Goal: Task Accomplishment & Management: Manage account settings

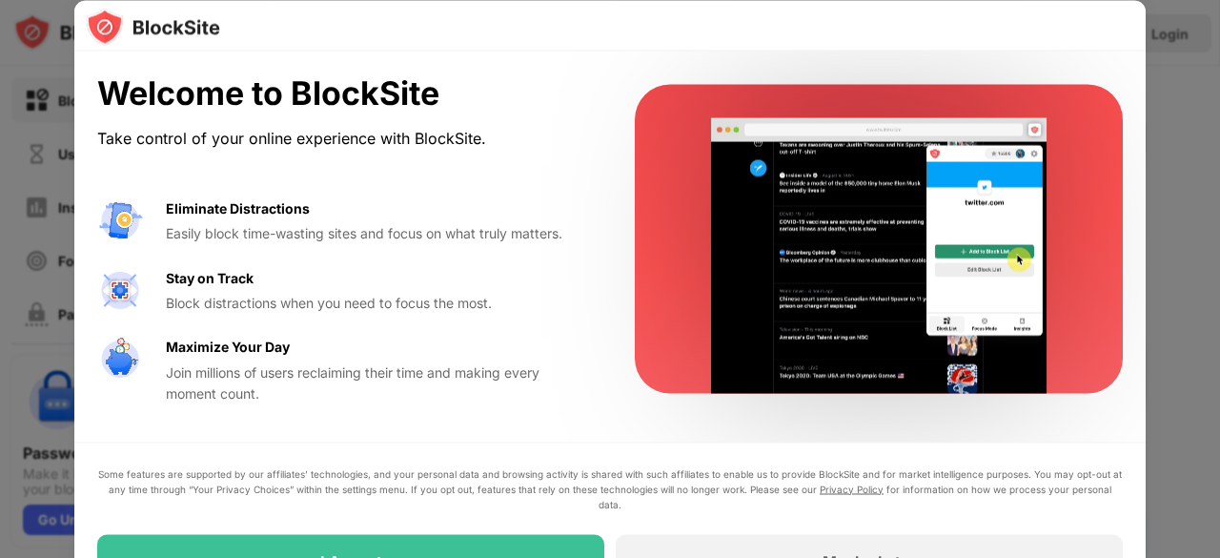
click at [1216, 486] on div at bounding box center [610, 279] width 1220 height 558
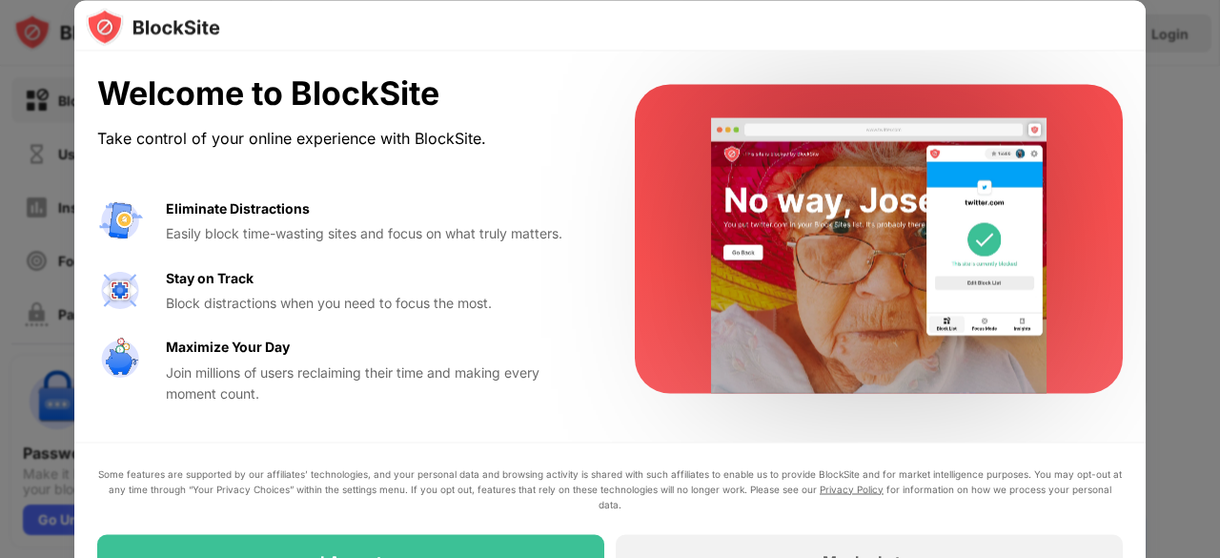
drag, startPoint x: 1216, startPoint y: 486, endPoint x: 1022, endPoint y: 424, distance: 204.1
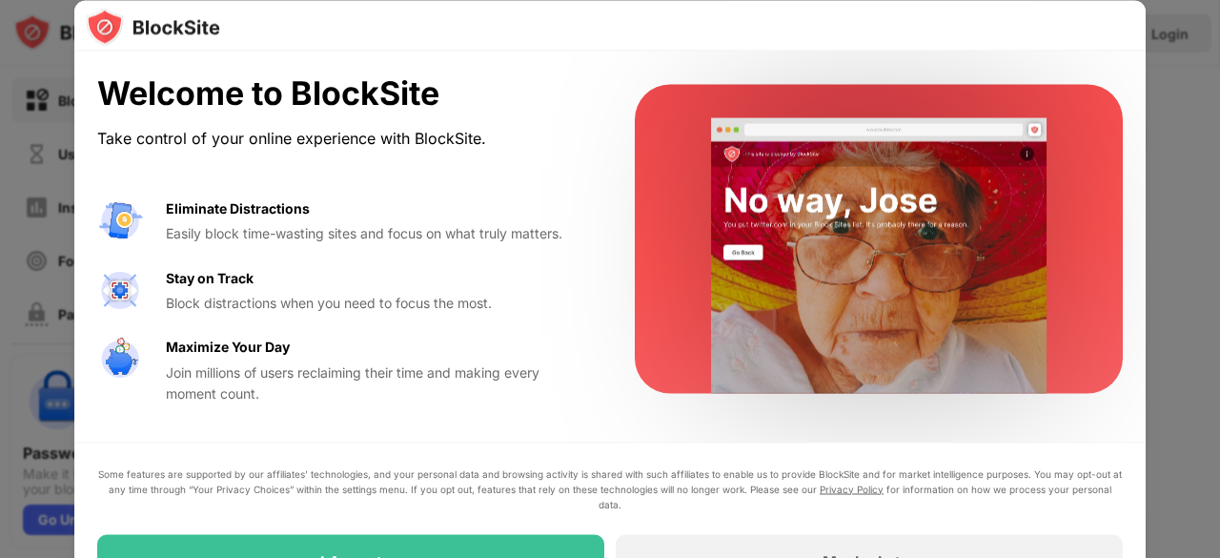
click at [1059, 557] on div "Welcome to BlockSite Take control of your online experience with BlockSite. Eli…" at bounding box center [610, 558] width 1220 height 0
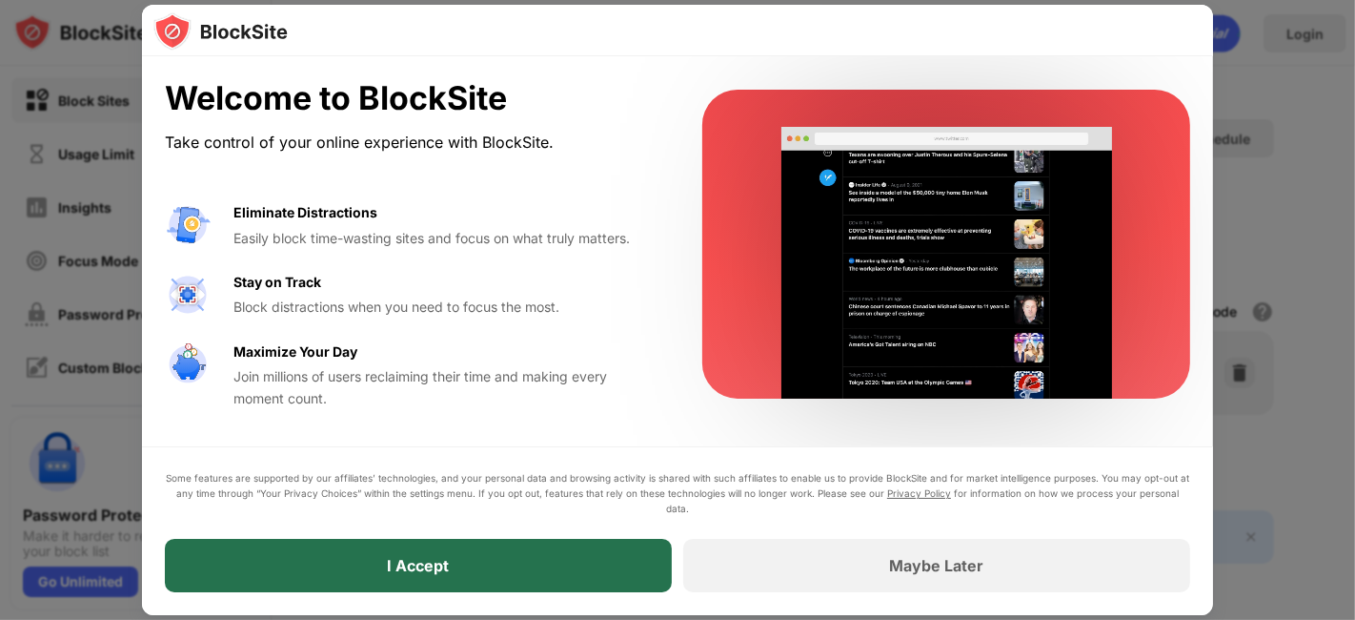
drag, startPoint x: 799, startPoint y: 54, endPoint x: 449, endPoint y: 564, distance: 618.4
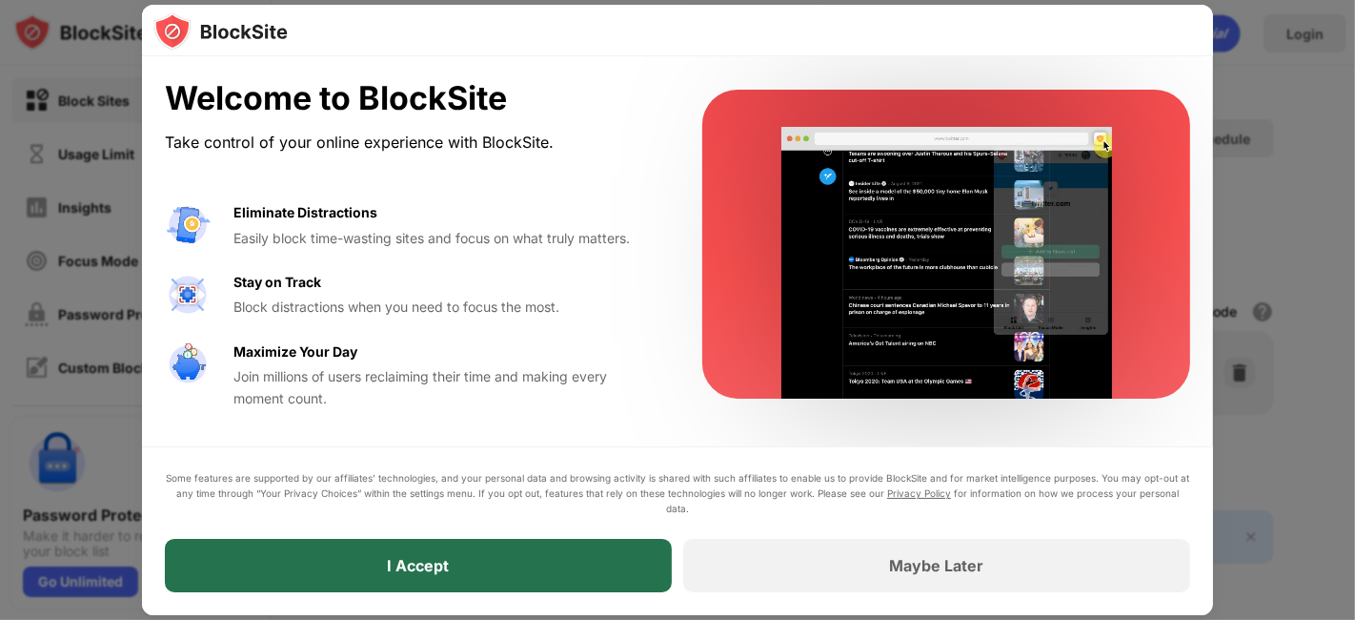
click at [449, 557] on div "I Accept" at bounding box center [419, 565] width 62 height 19
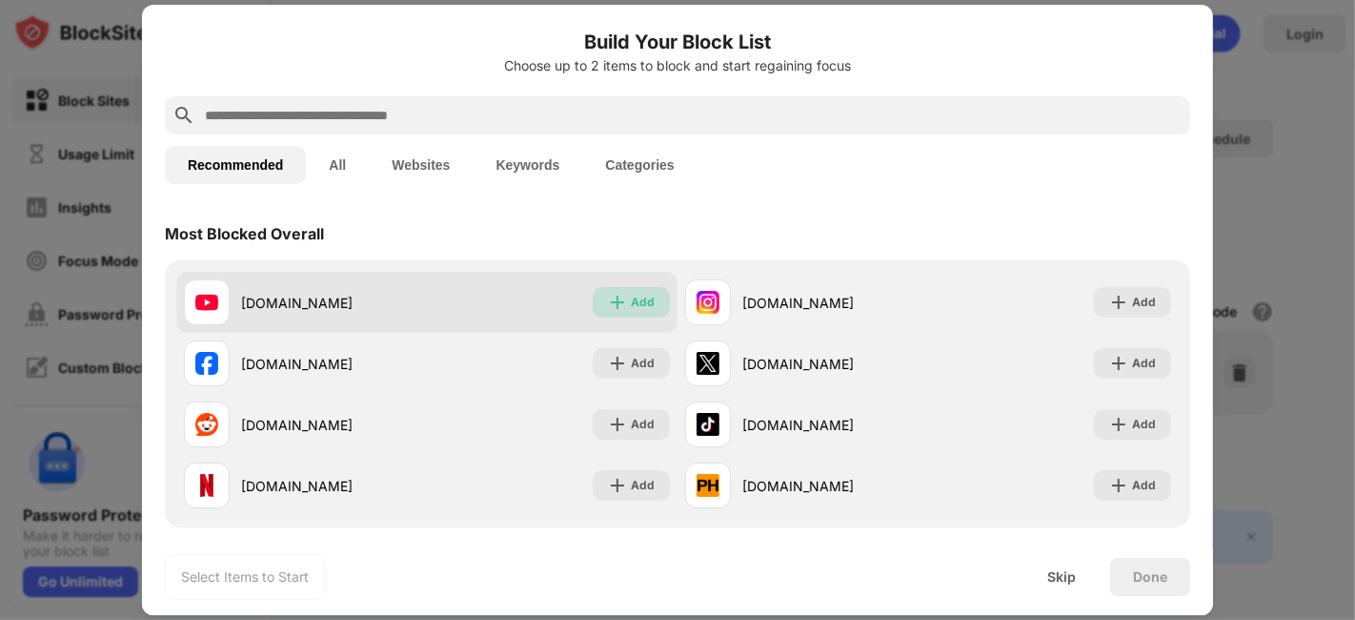
click at [620, 299] on div "Add" at bounding box center [631, 302] width 77 height 30
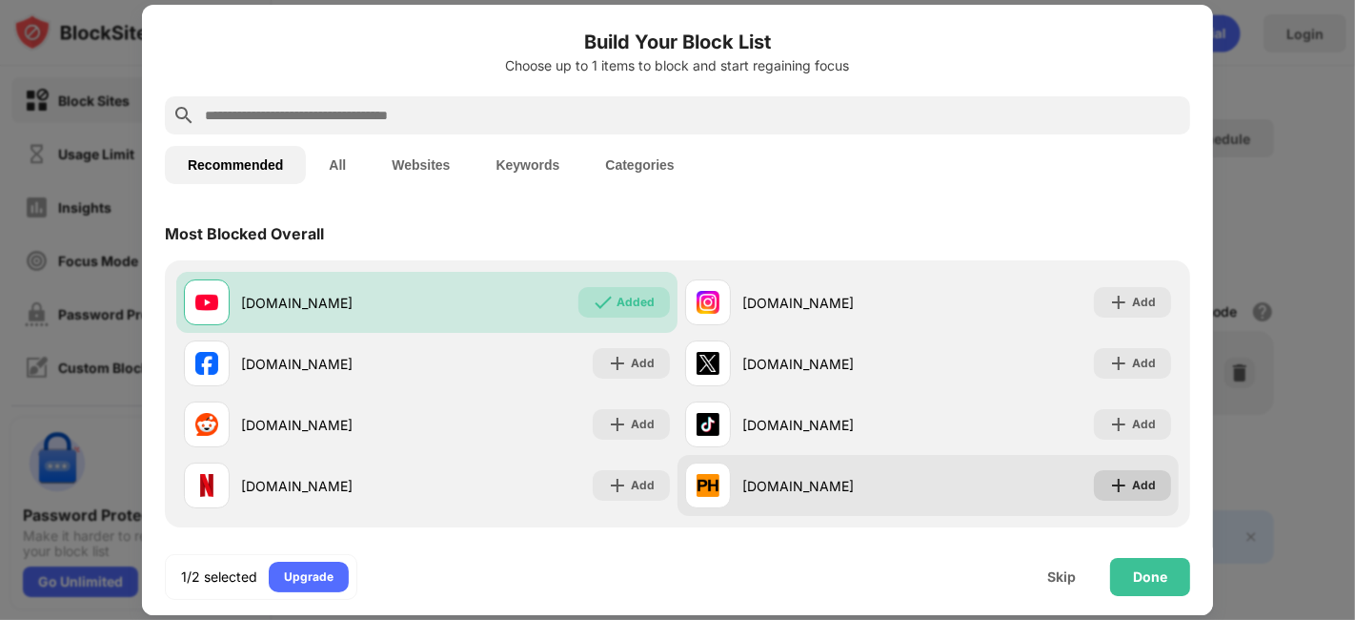
click at [1109, 480] on img at bounding box center [1118, 485] width 19 height 19
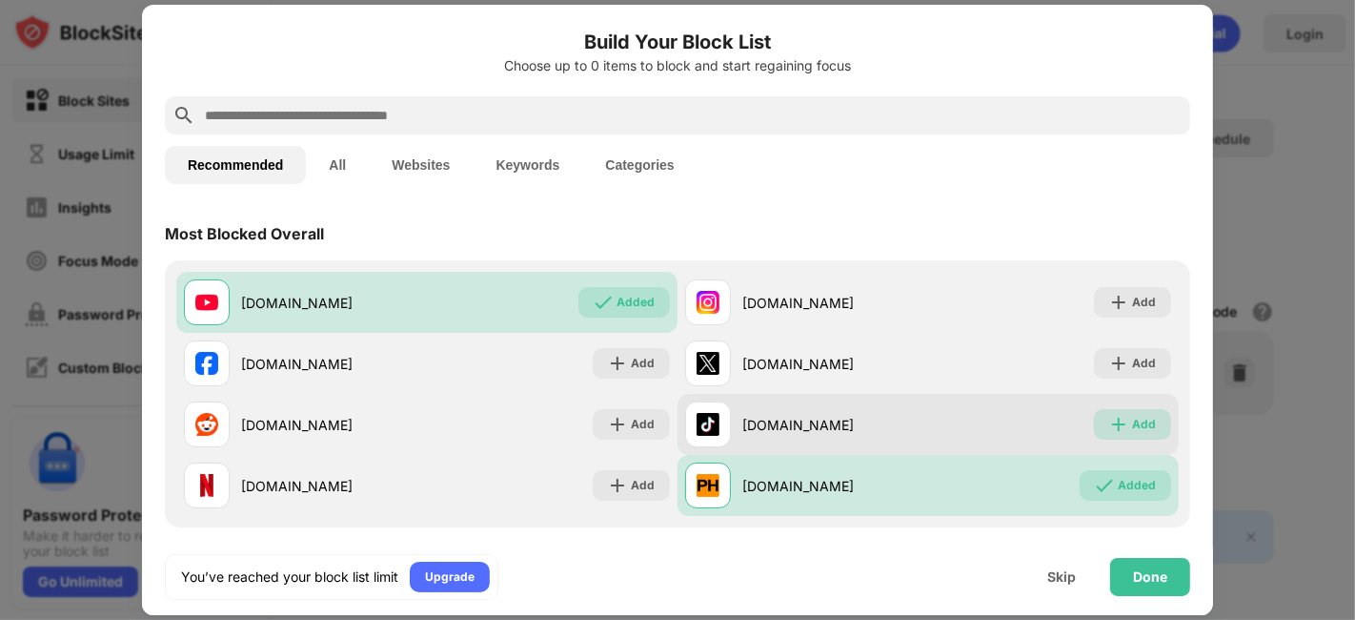
click at [1109, 422] on img at bounding box center [1118, 424] width 19 height 19
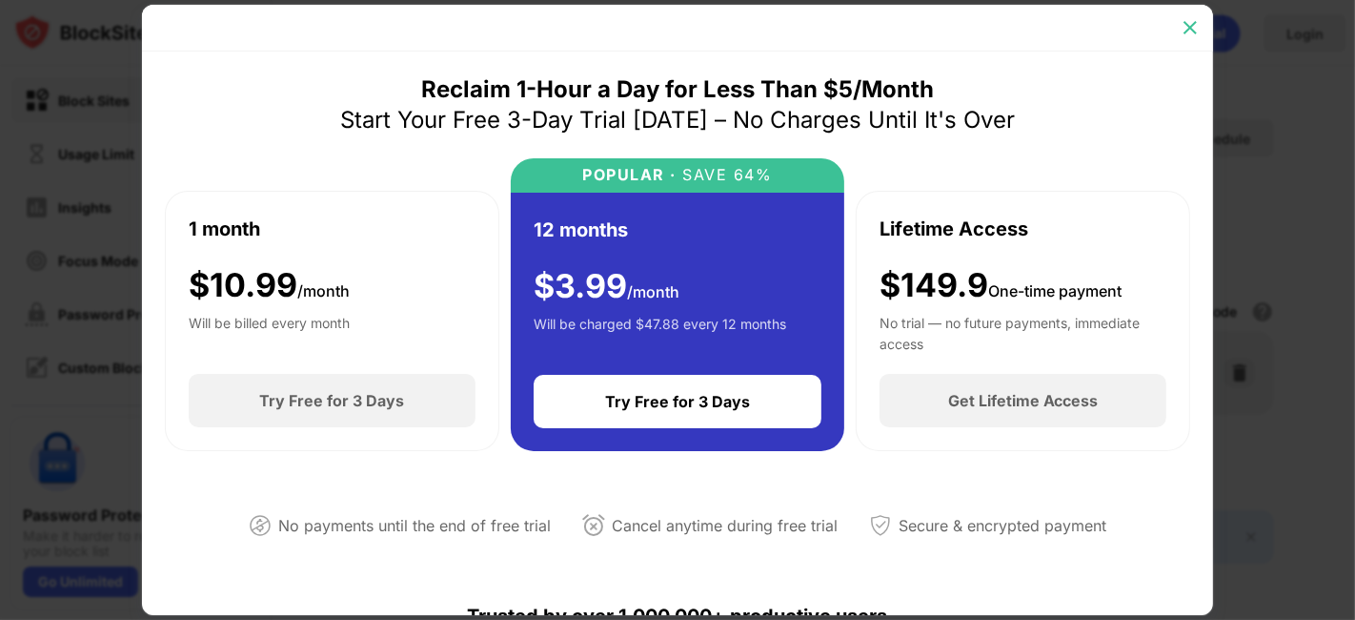
click at [1195, 19] on img at bounding box center [1190, 27] width 19 height 19
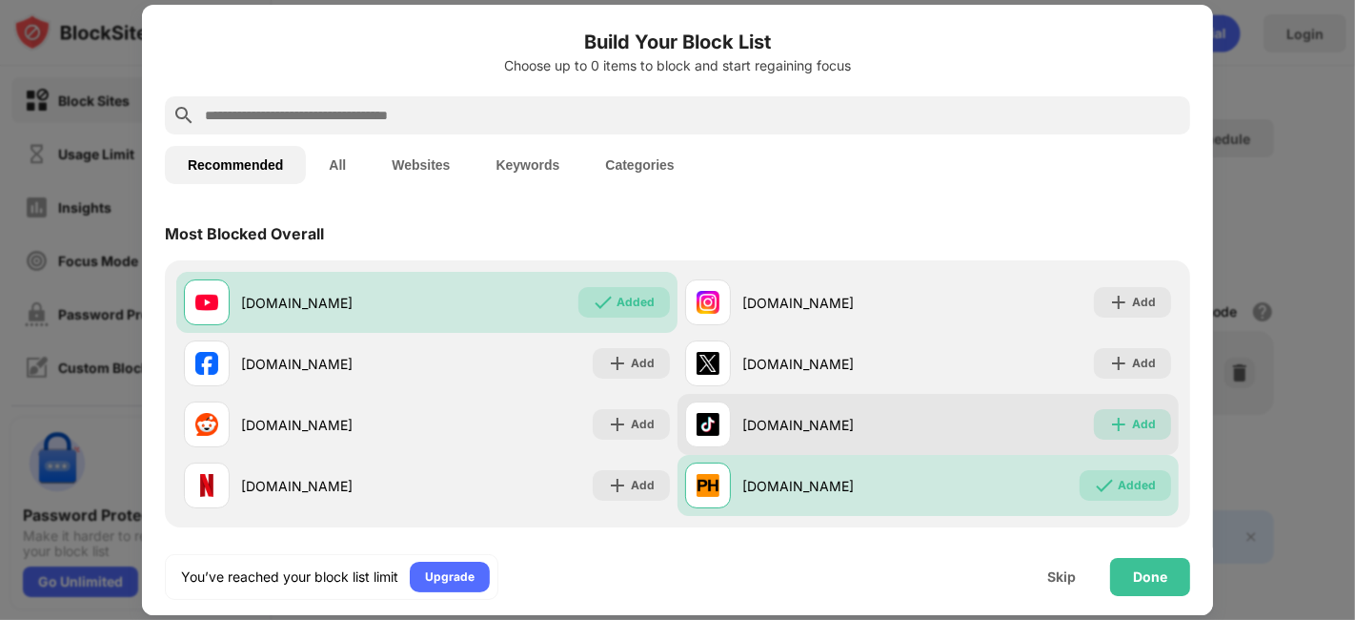
click at [1132, 419] on div "Add" at bounding box center [1144, 424] width 24 height 19
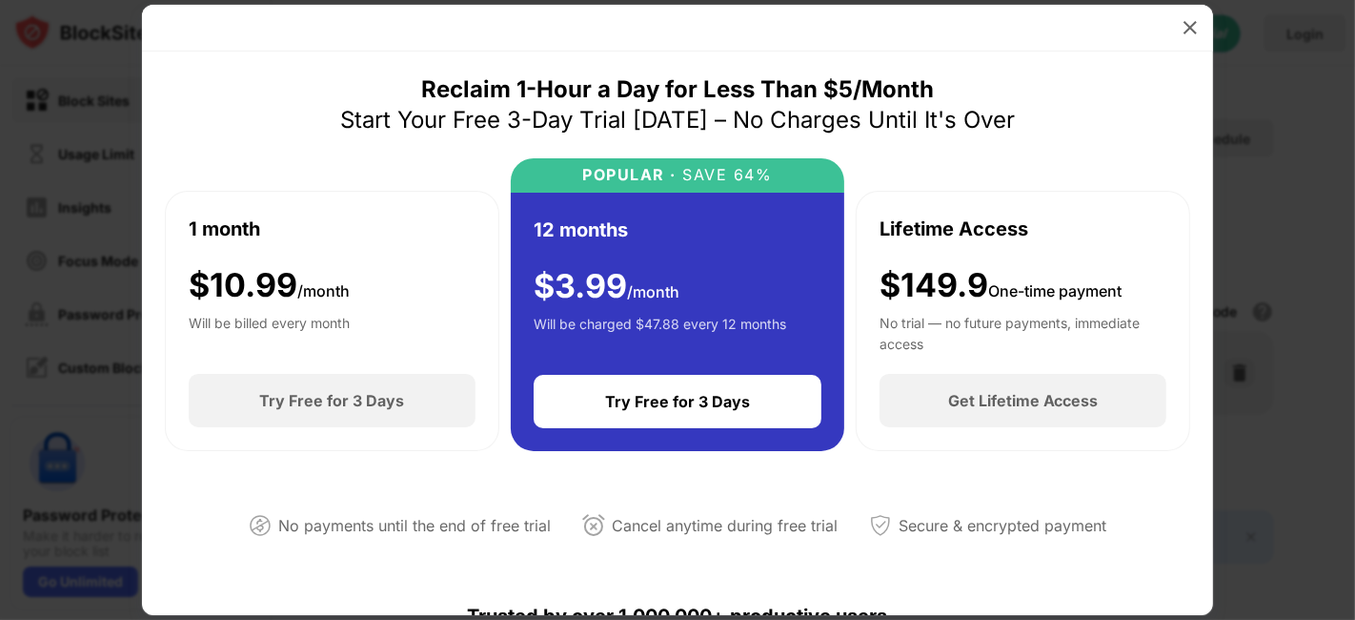
click at [1203, 4] on div at bounding box center [677, 310] width 1355 height 620
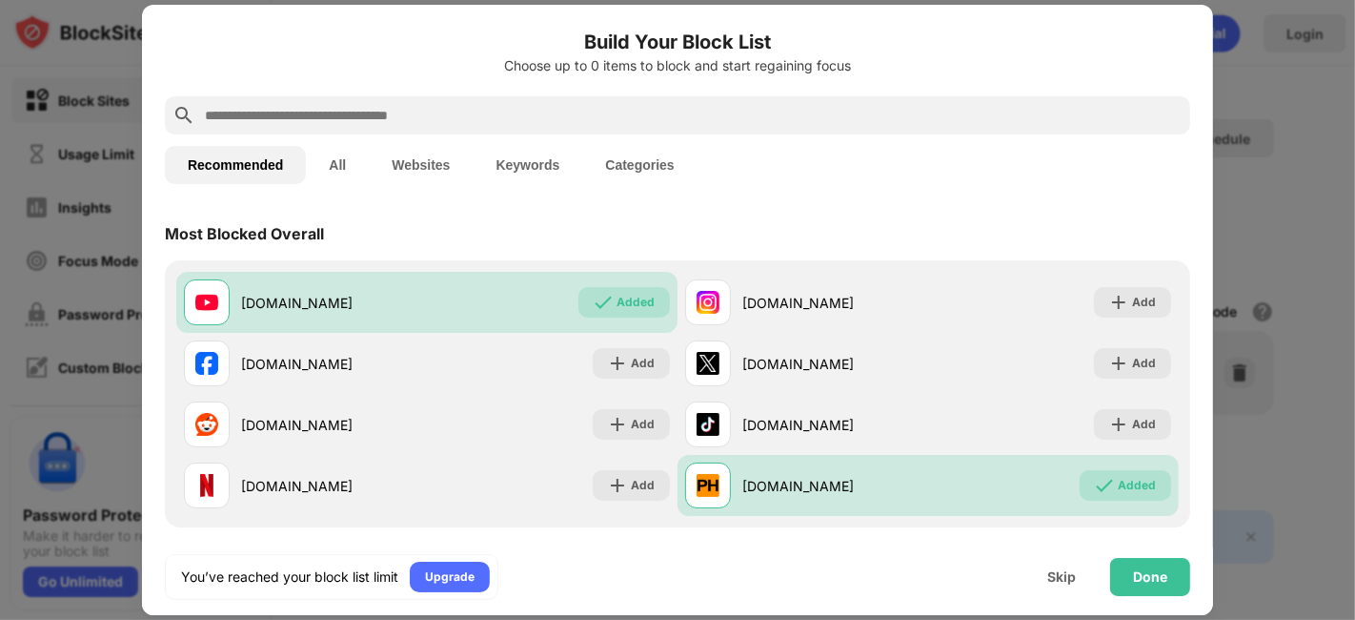
click at [518, 119] on input "text" at bounding box center [693, 115] width 980 height 23
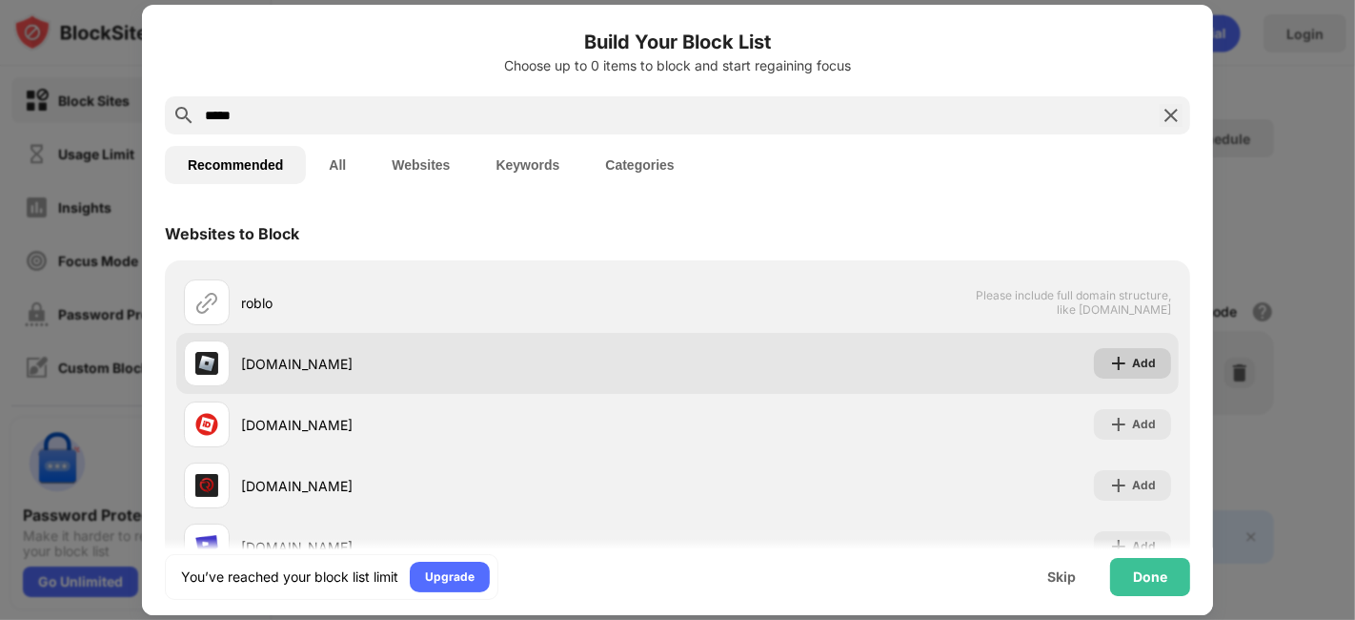
type input "*****"
click at [1114, 362] on div "Add" at bounding box center [1132, 363] width 77 height 30
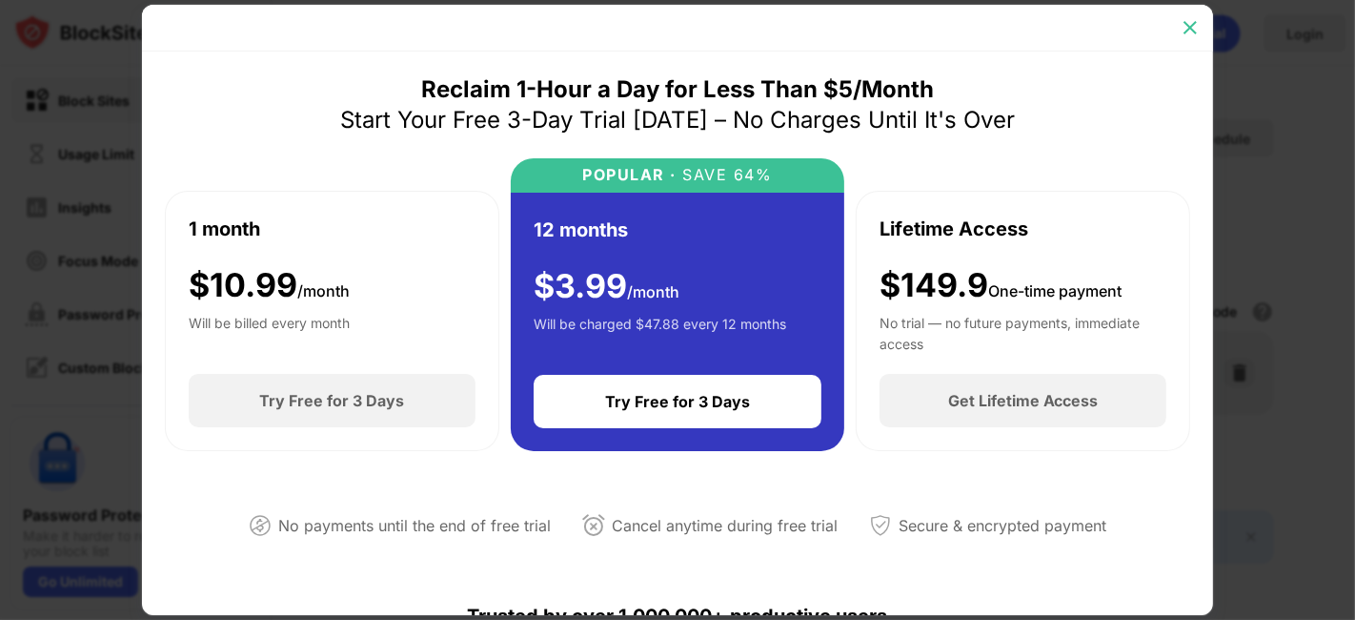
click at [1193, 28] on img at bounding box center [1190, 27] width 19 height 19
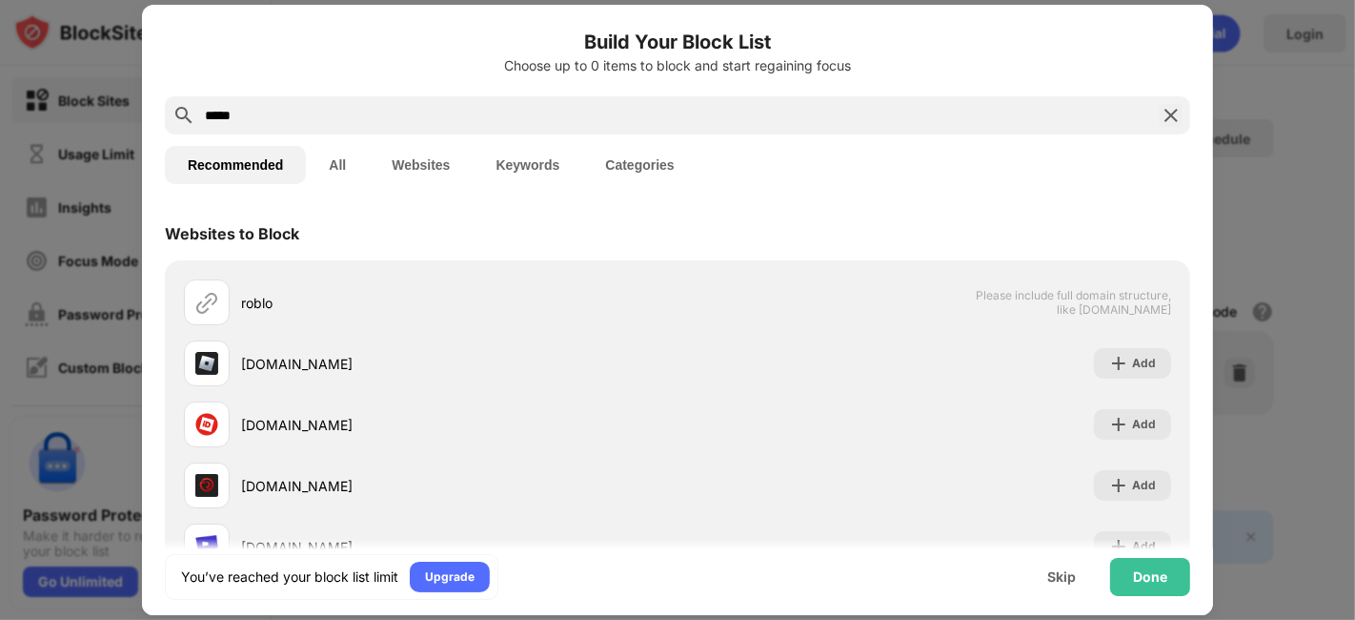
click at [288, 120] on input "*****" at bounding box center [677, 115] width 949 height 23
drag, startPoint x: 288, startPoint y: 120, endPoint x: 138, endPoint y: 129, distance: 149.9
click at [138, 557] on div "Build Your Block List Choose up to 0 items to block and start regaining focus *…" at bounding box center [677, 620] width 1355 height 0
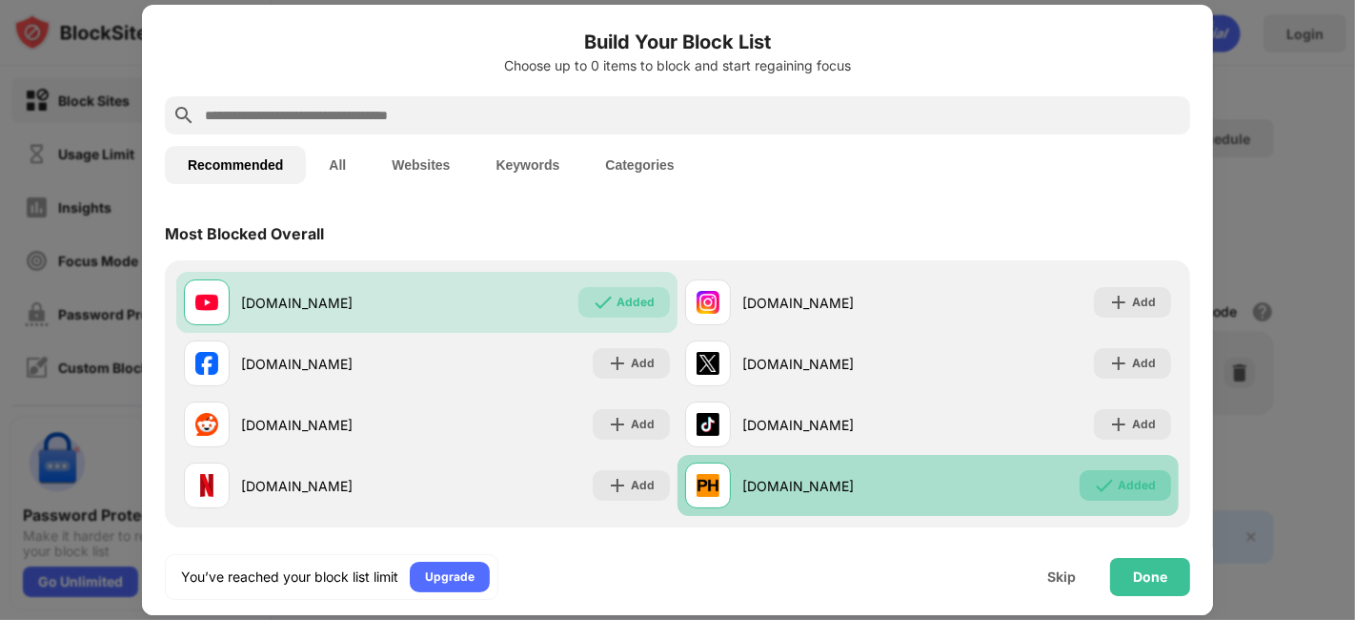
click at [1098, 478] on img at bounding box center [1104, 485] width 19 height 19
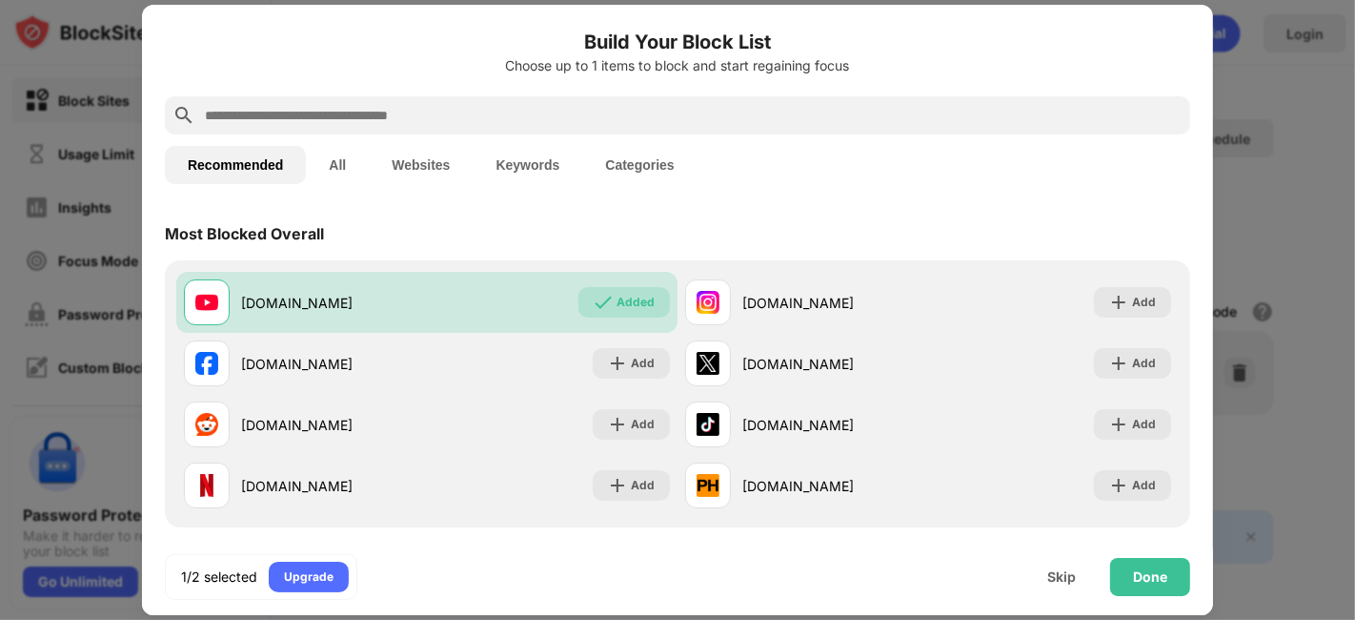
click at [482, 115] on input "text" at bounding box center [693, 115] width 980 height 23
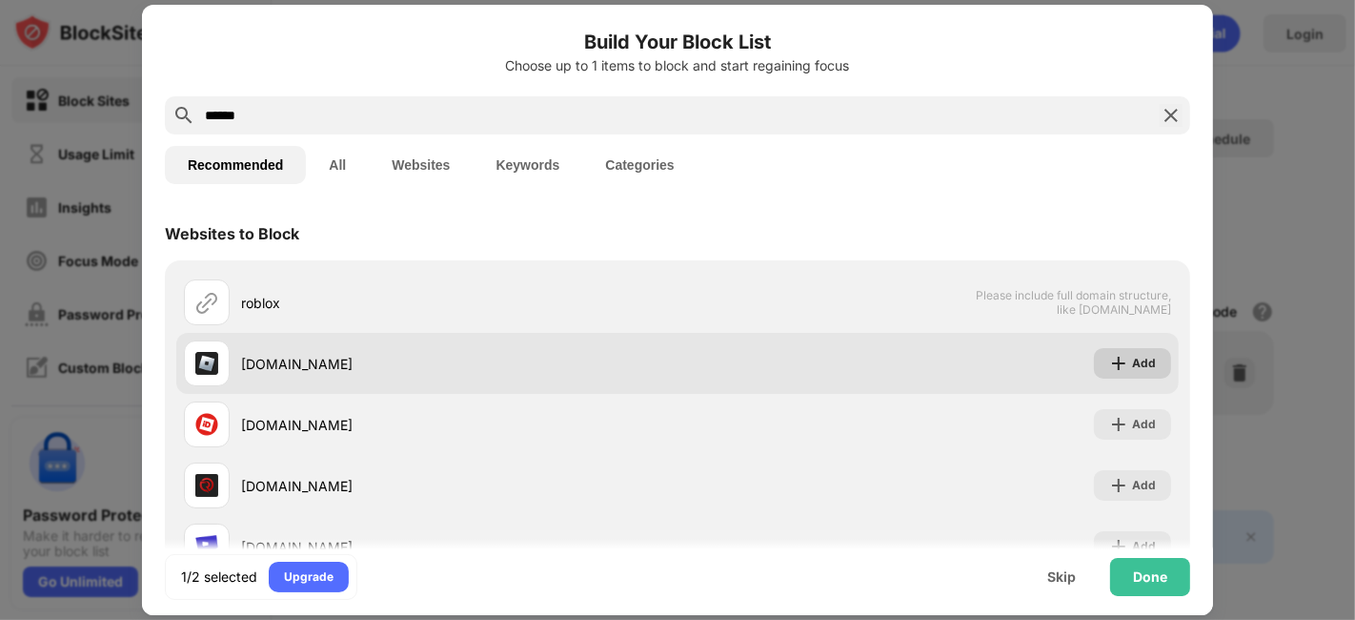
type input "******"
click at [1135, 355] on div "Add" at bounding box center [1144, 363] width 24 height 19
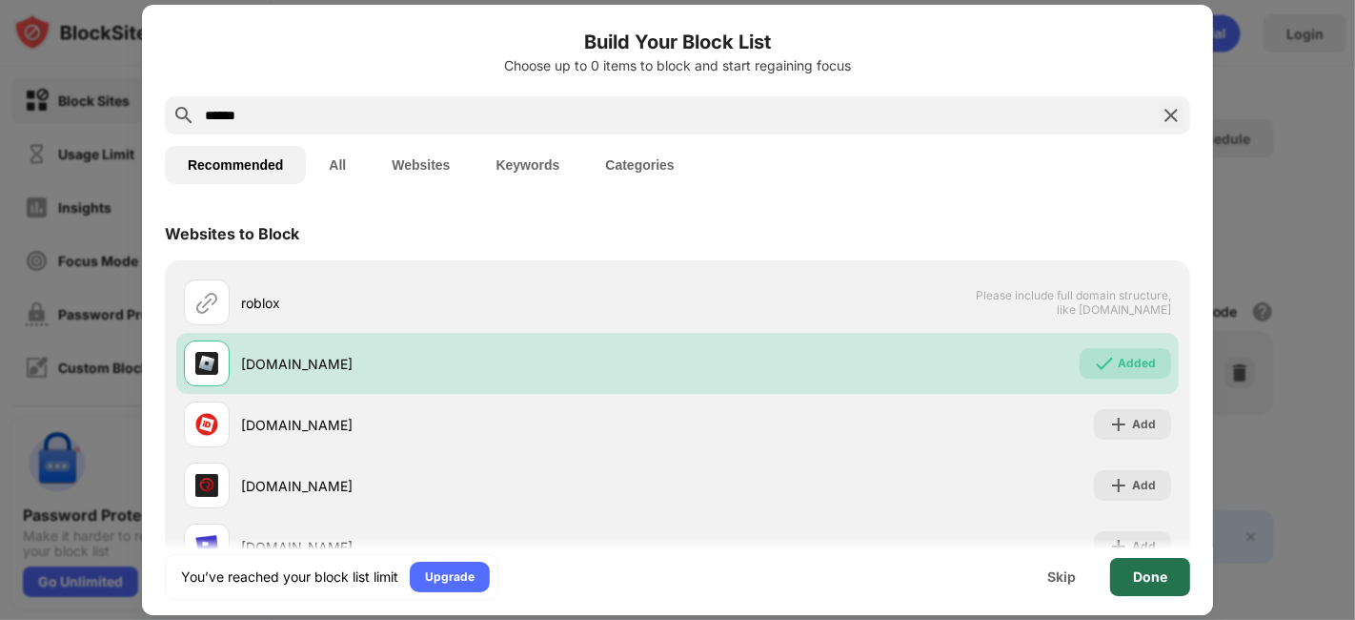
click at [1152, 557] on div "Done" at bounding box center [1150, 576] width 34 height 15
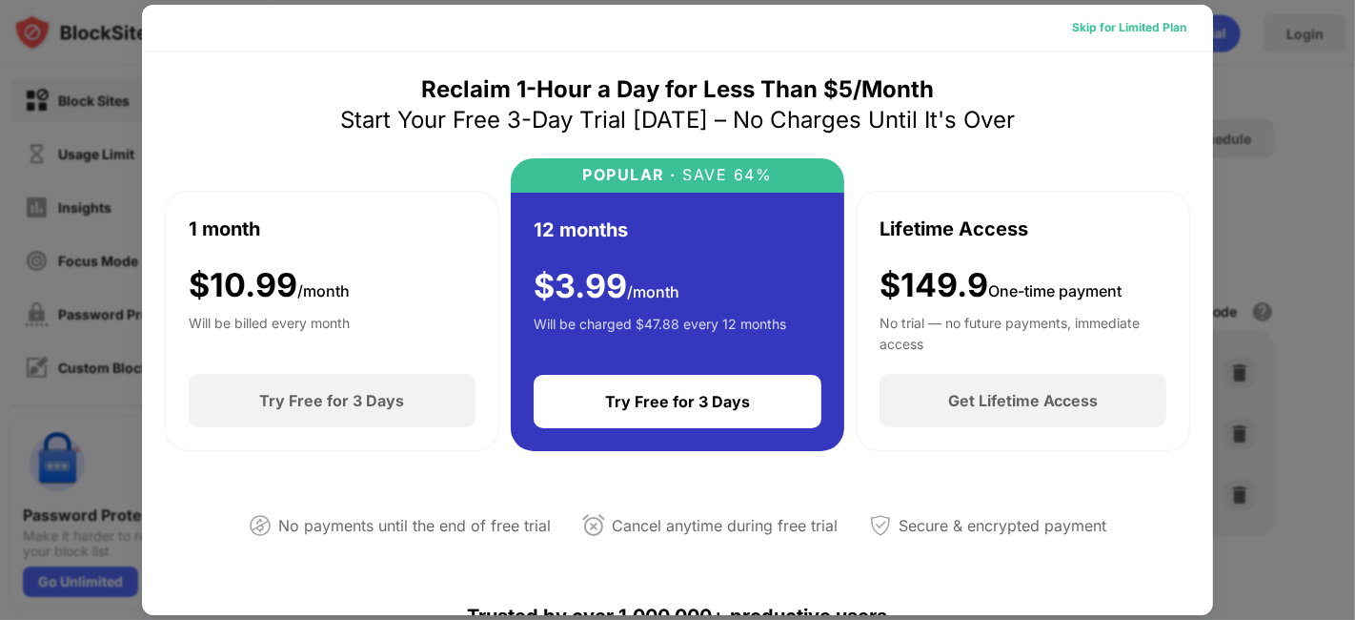
click at [1121, 27] on div "Skip for Limited Plan" at bounding box center [1129, 27] width 114 height 19
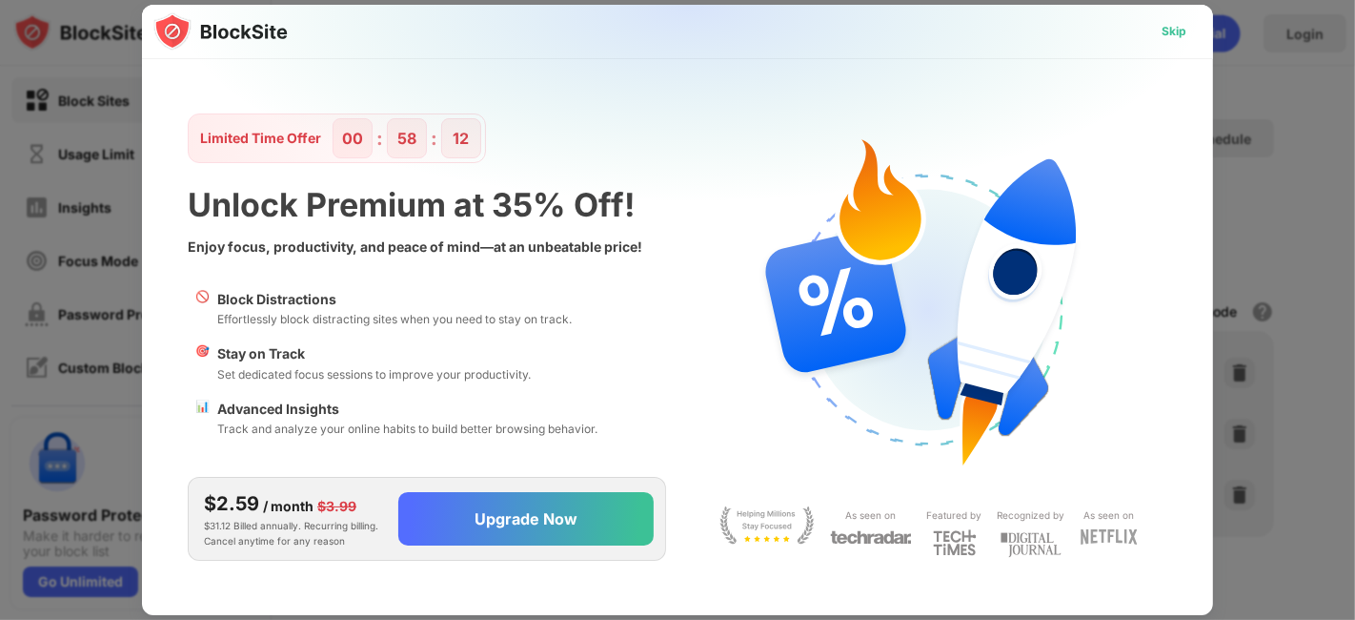
click at [1171, 39] on div "Skip" at bounding box center [1174, 31] width 25 height 19
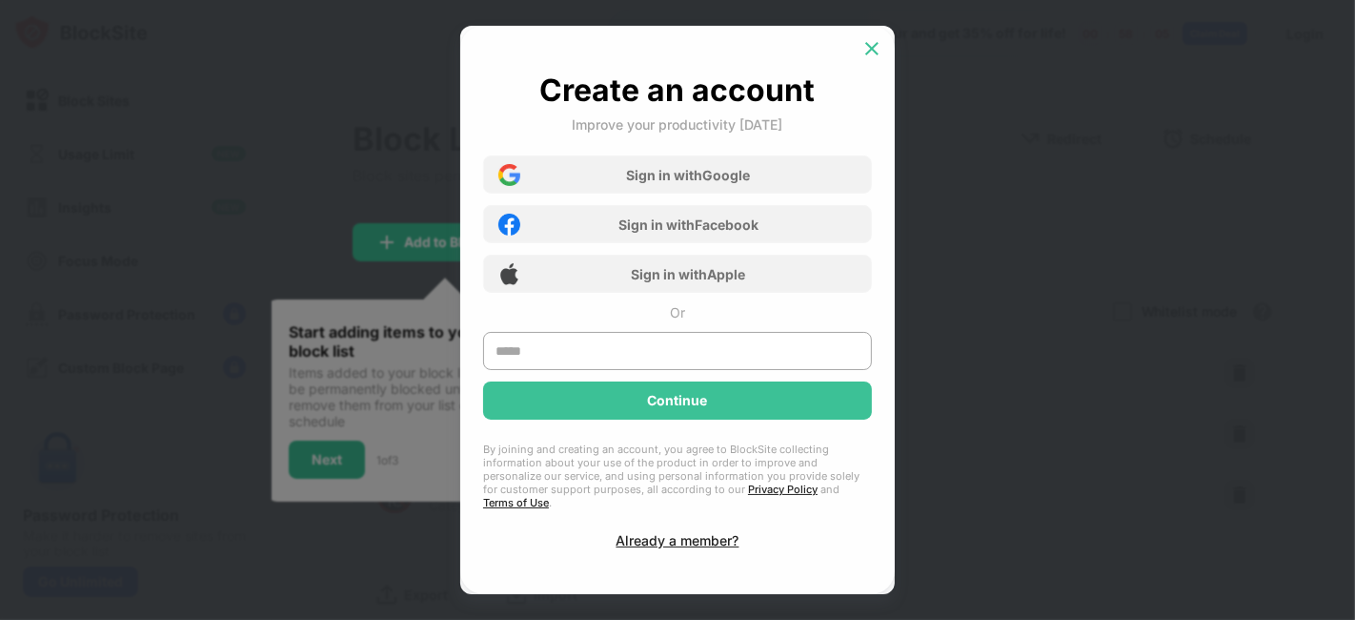
click at [872, 52] on img at bounding box center [872, 48] width 19 height 19
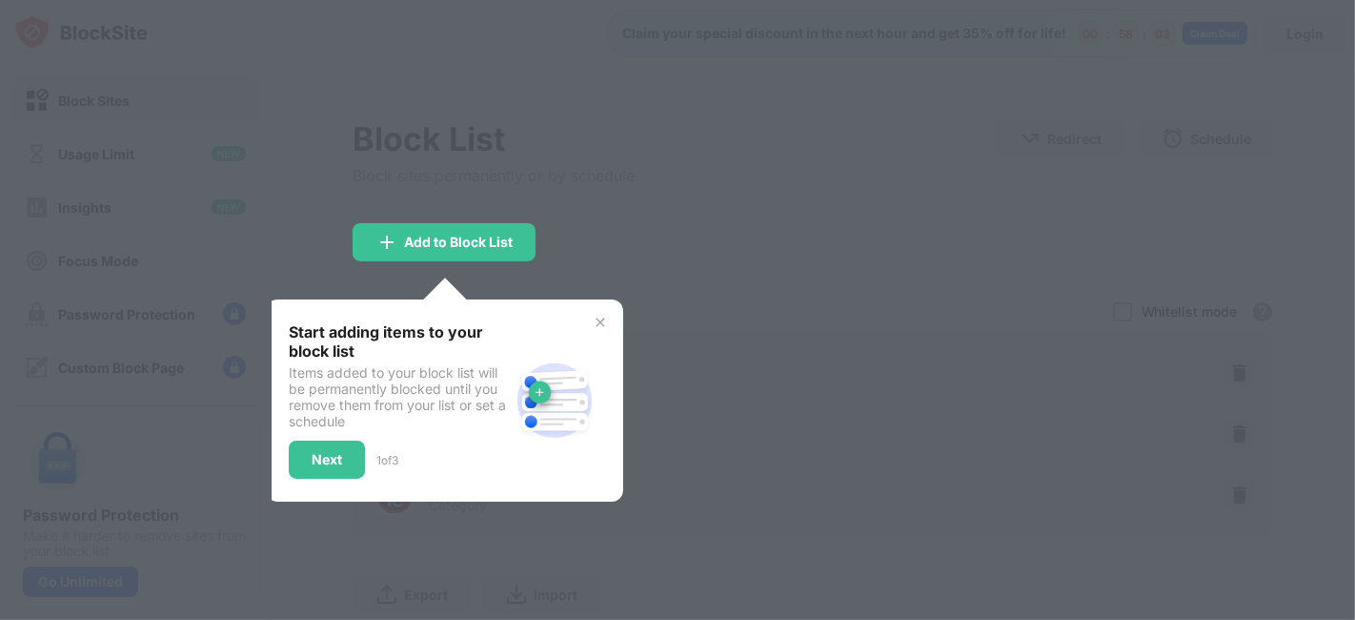
click at [782, 186] on div at bounding box center [677, 310] width 1355 height 620
click at [320, 459] on div "Next" at bounding box center [327, 459] width 30 height 15
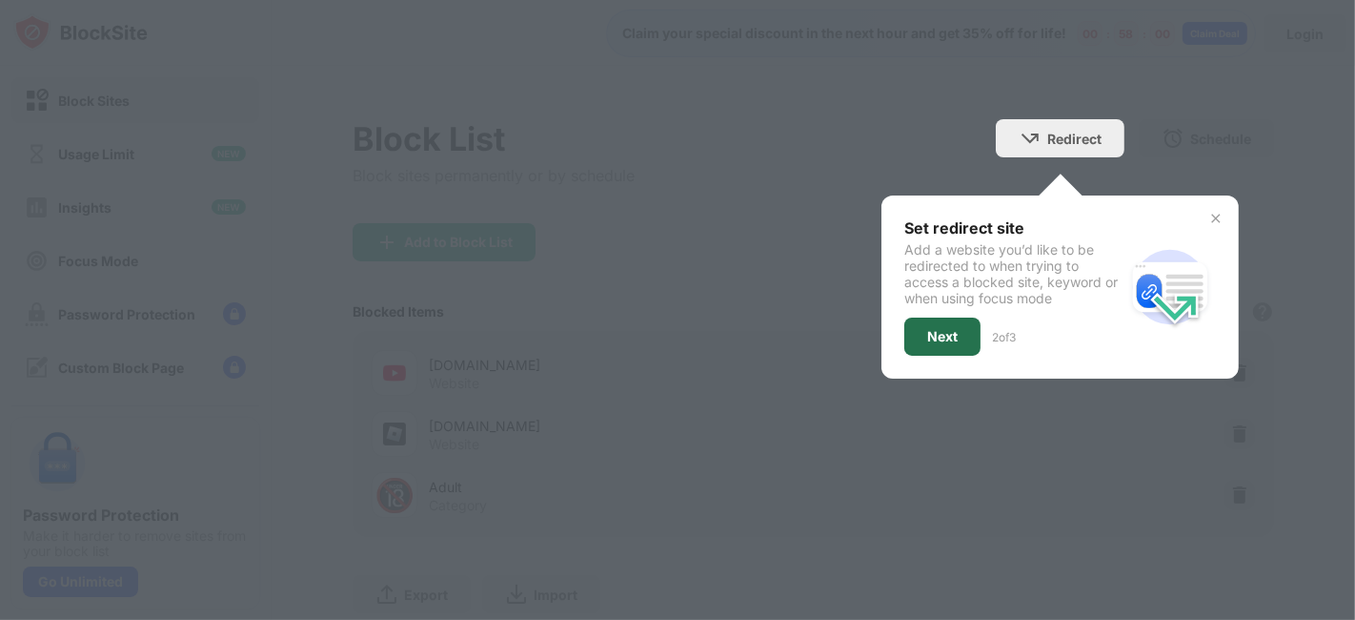
click at [943, 333] on div "Next" at bounding box center [943, 336] width 76 height 38
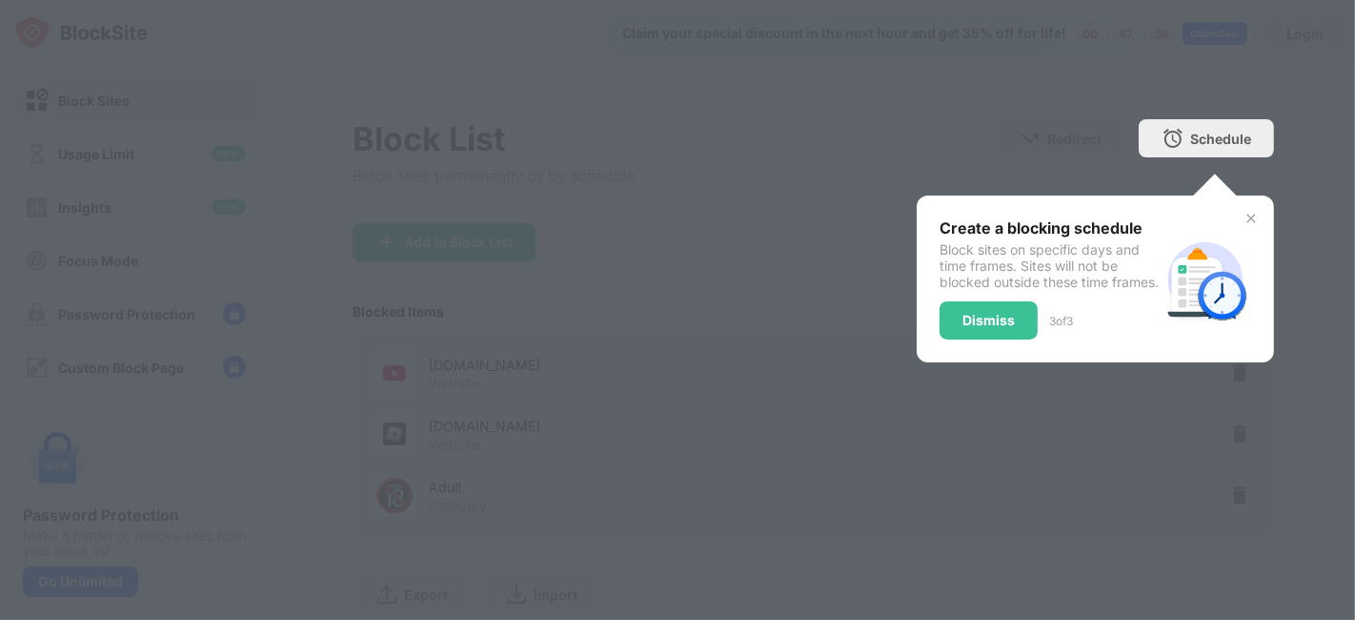
click at [1219, 216] on img at bounding box center [1251, 218] width 15 height 15
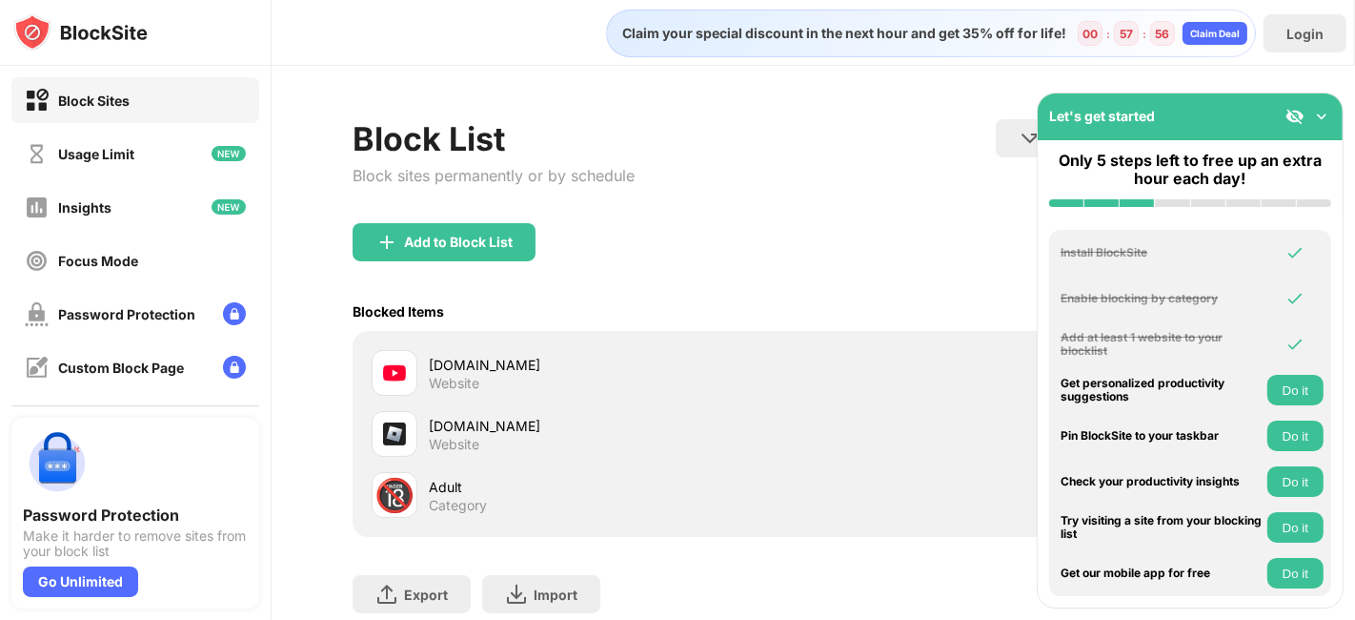
click at [823, 257] on div "Add to Block List" at bounding box center [813, 257] width 921 height 69
click at [1219, 101] on div "Let's get started" at bounding box center [1190, 116] width 305 height 47
click at [1219, 118] on img at bounding box center [1321, 116] width 19 height 19
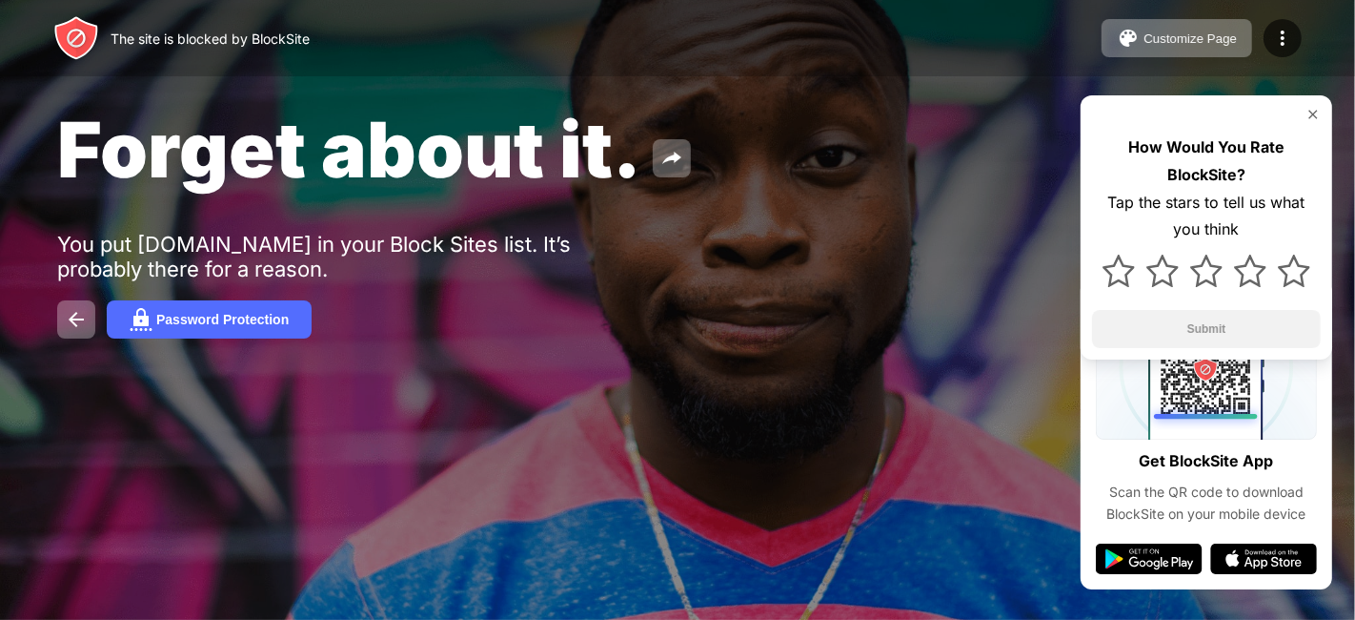
click at [1312, 105] on div "How Would You Rate BlockSite? Tap the stars to tell us what you think Submit" at bounding box center [1207, 227] width 252 height 264
click at [1312, 124] on div "How Would You Rate BlockSite? Tap the stars to tell us what you think Submit" at bounding box center [1207, 227] width 252 height 264
click at [1310, 113] on img at bounding box center [1313, 114] width 15 height 15
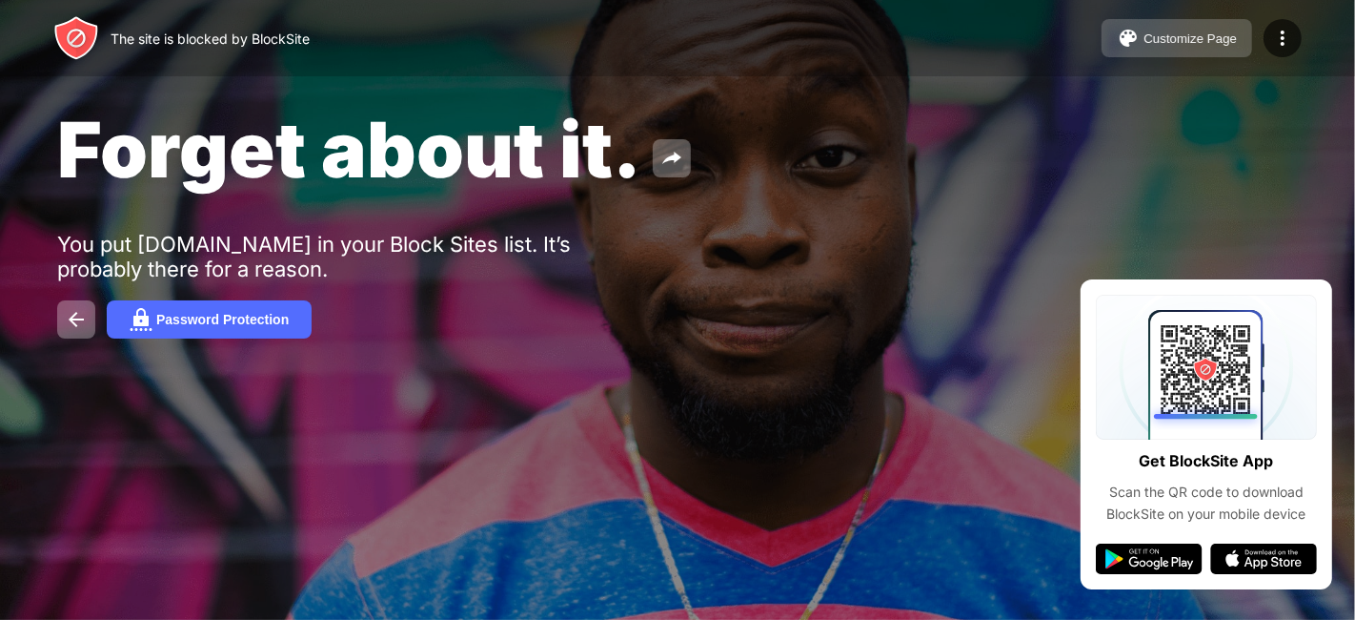
drag, startPoint x: 1260, startPoint y: 39, endPoint x: 1222, endPoint y: 36, distance: 38.2
click at [1223, 38] on div "Customize Page Edit Block List Redirect Customize Block Page Upgrade Password P…" at bounding box center [1202, 38] width 200 height 38
click at [1196, 28] on button "Customize Page" at bounding box center [1177, 38] width 151 height 38
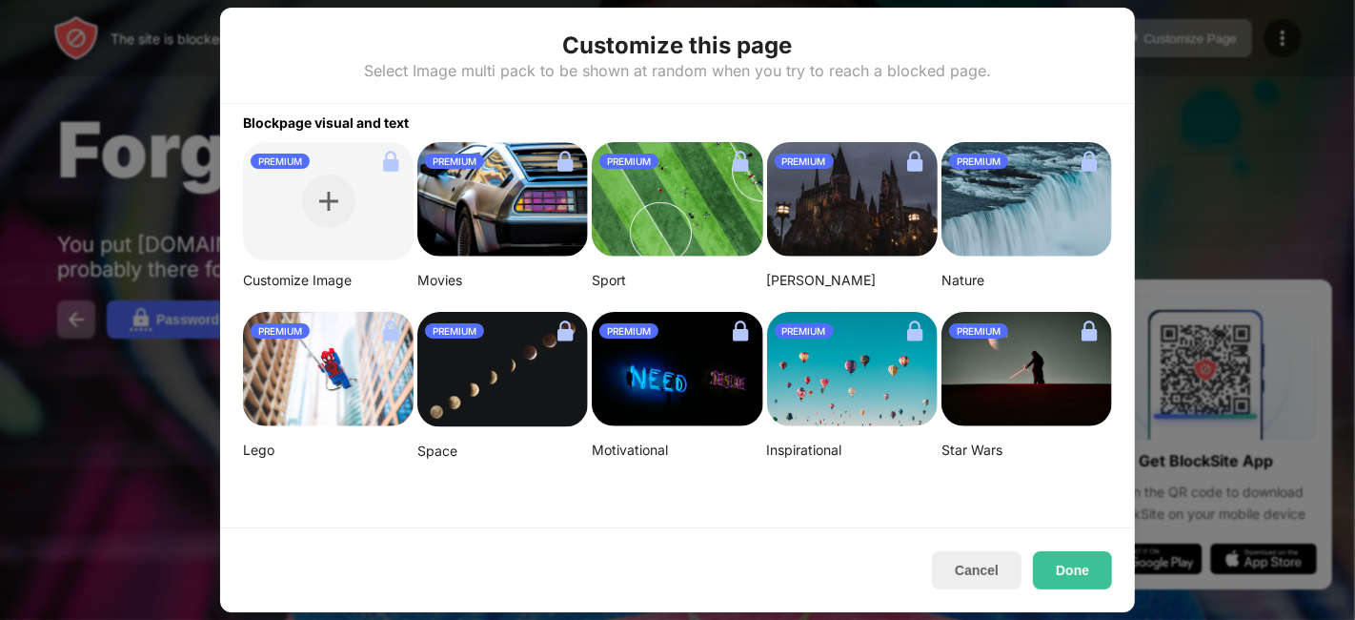
click at [690, 150] on div "PREMIUM" at bounding box center [677, 161] width 171 height 30
click at [981, 563] on button "Cancel" at bounding box center [977, 570] width 90 height 38
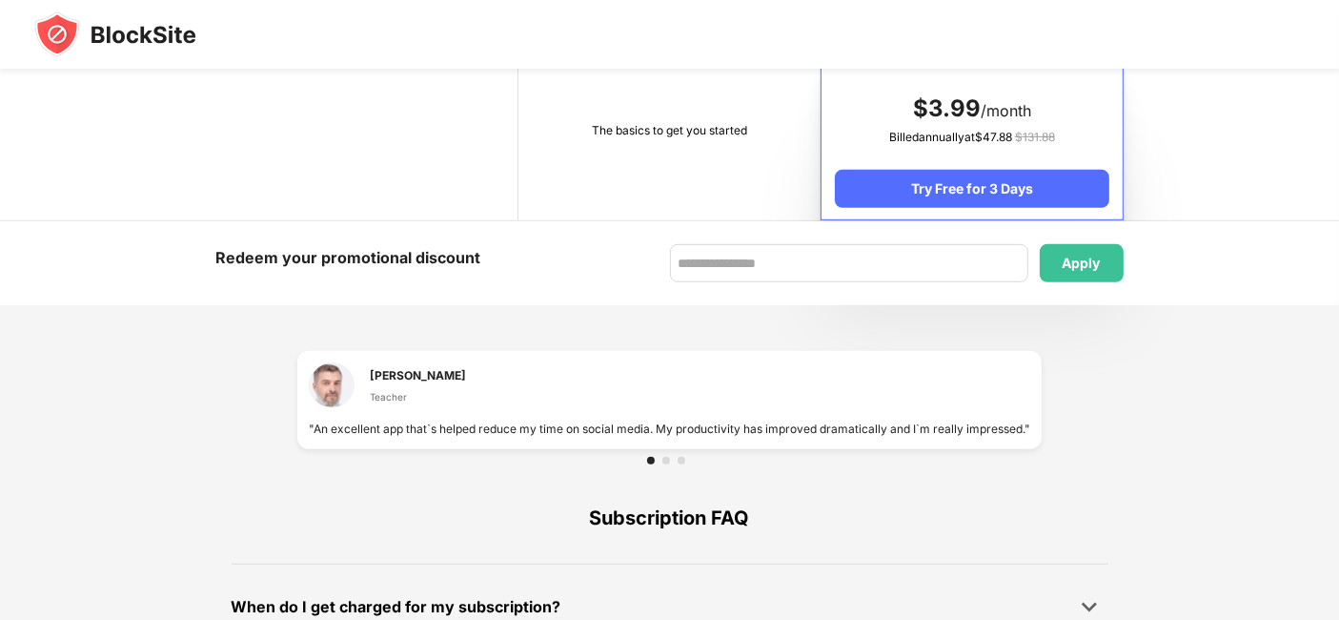
scroll to position [1128, 0]
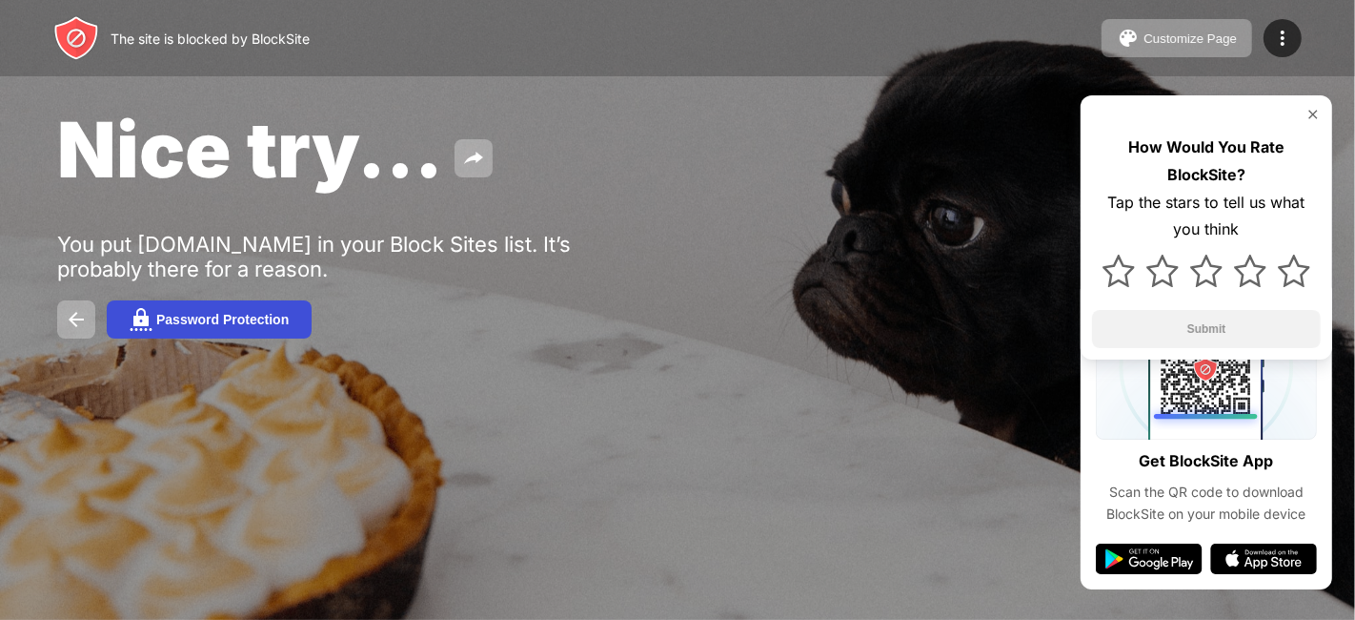
click at [235, 322] on div "Password Protection" at bounding box center [222, 319] width 132 height 15
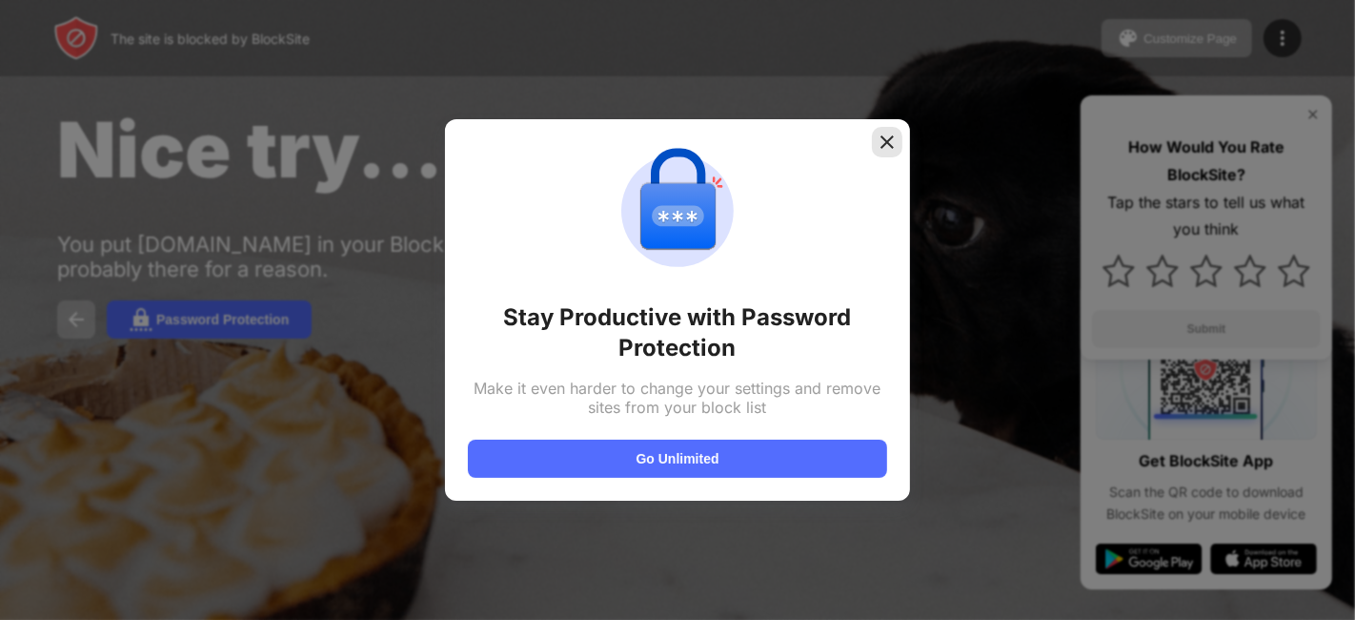
click at [890, 147] on img at bounding box center [887, 141] width 19 height 19
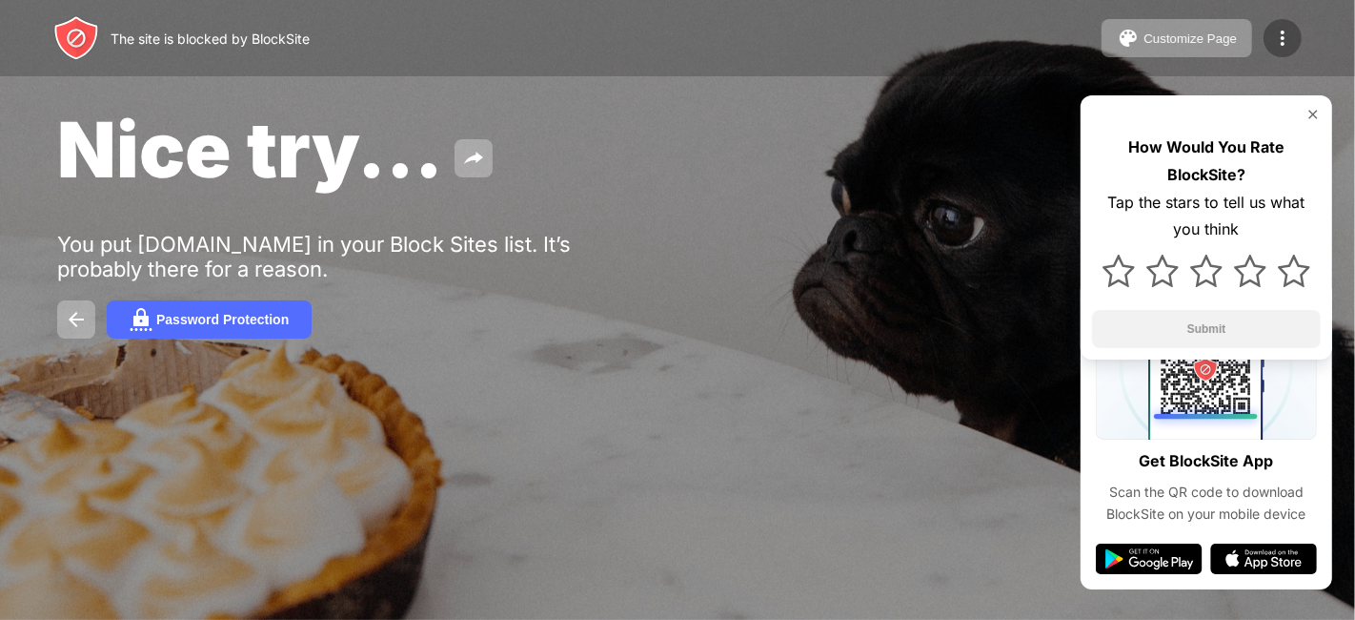
click at [1284, 39] on img at bounding box center [1282, 38] width 23 height 23
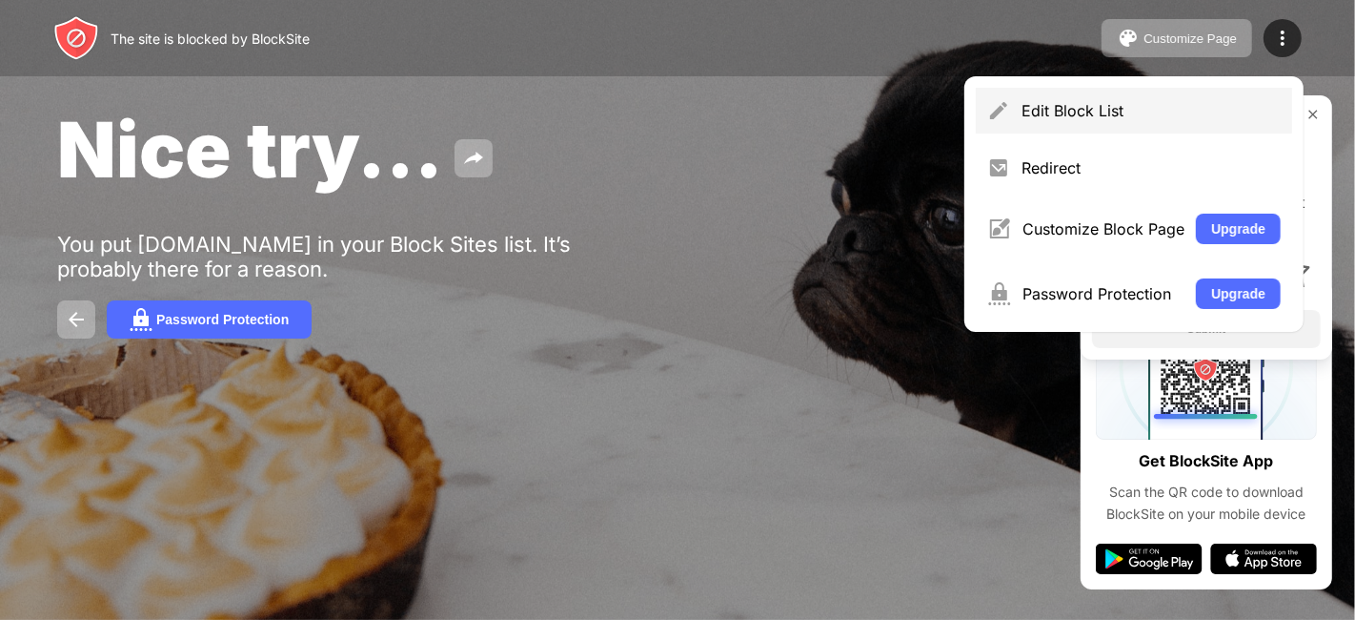
click at [1201, 102] on div "Edit Block List" at bounding box center [1151, 110] width 259 height 19
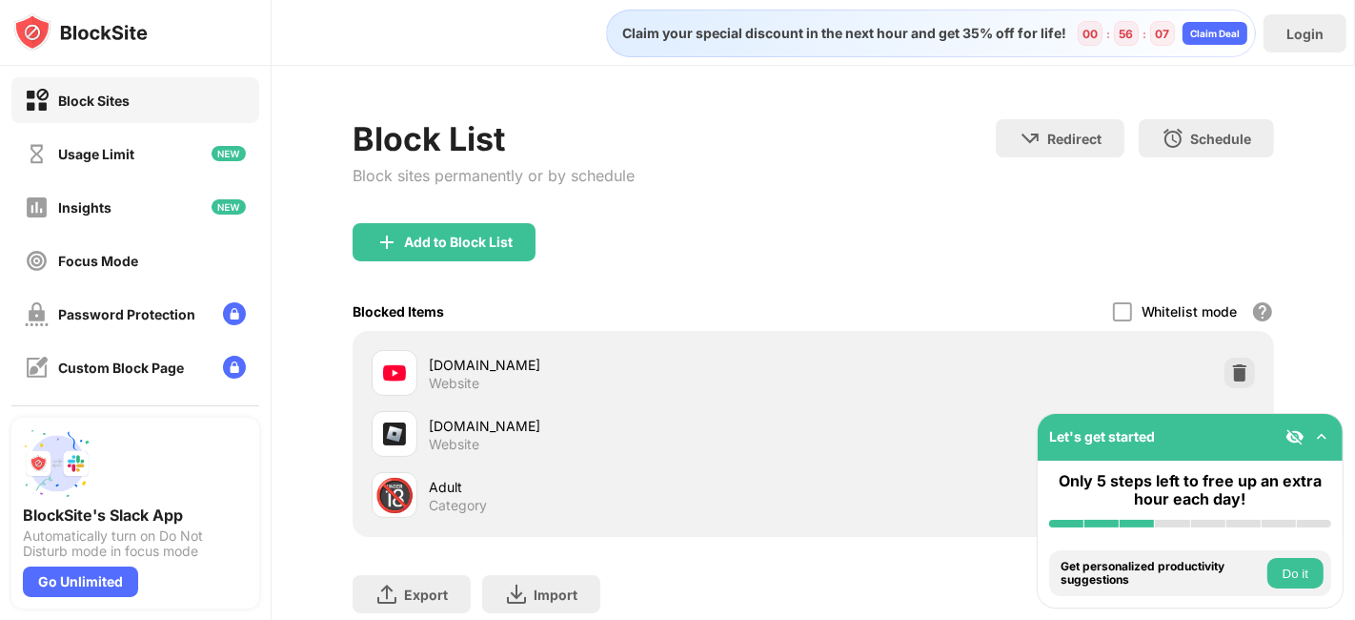
click at [1316, 436] on img at bounding box center [1321, 436] width 19 height 19
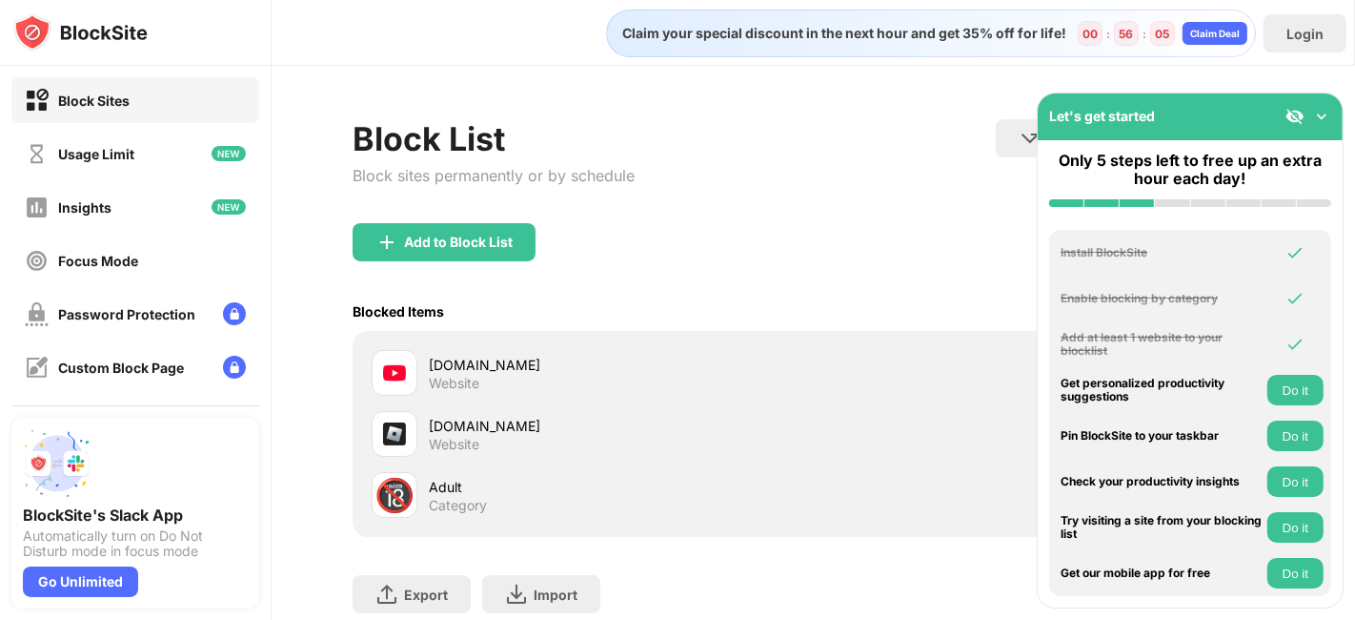
click at [1326, 118] on img at bounding box center [1321, 116] width 19 height 19
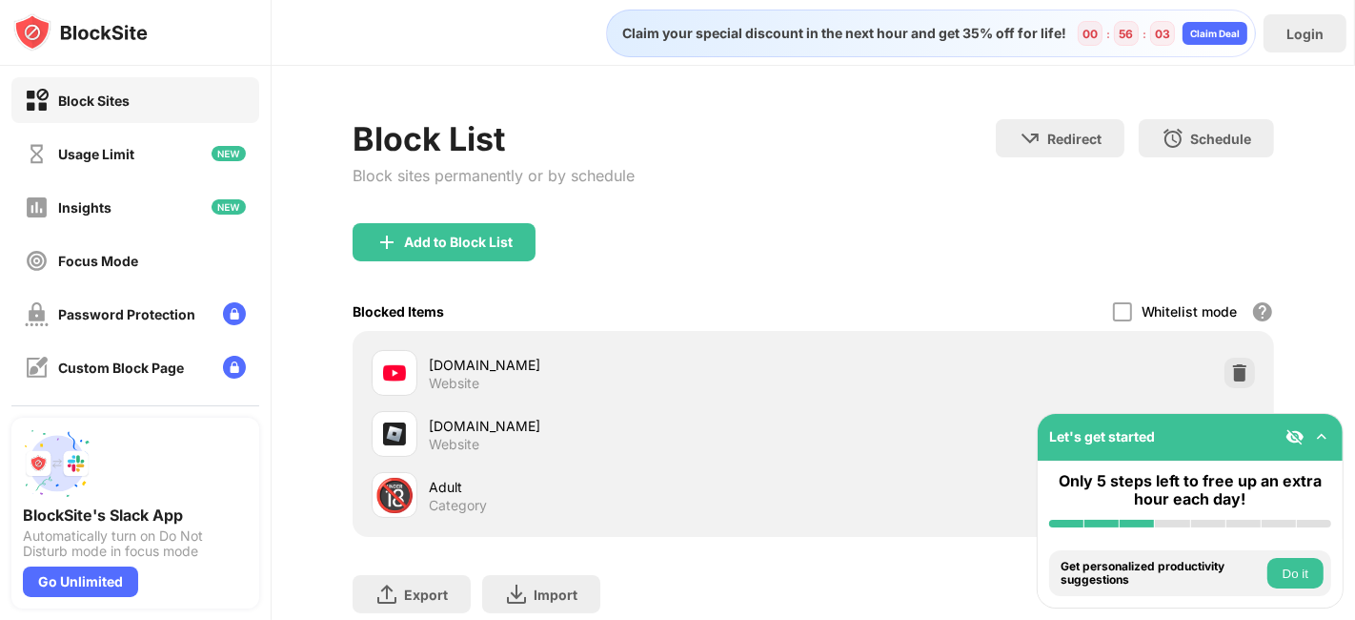
click at [1296, 564] on button "Do it" at bounding box center [1296, 573] width 56 height 30
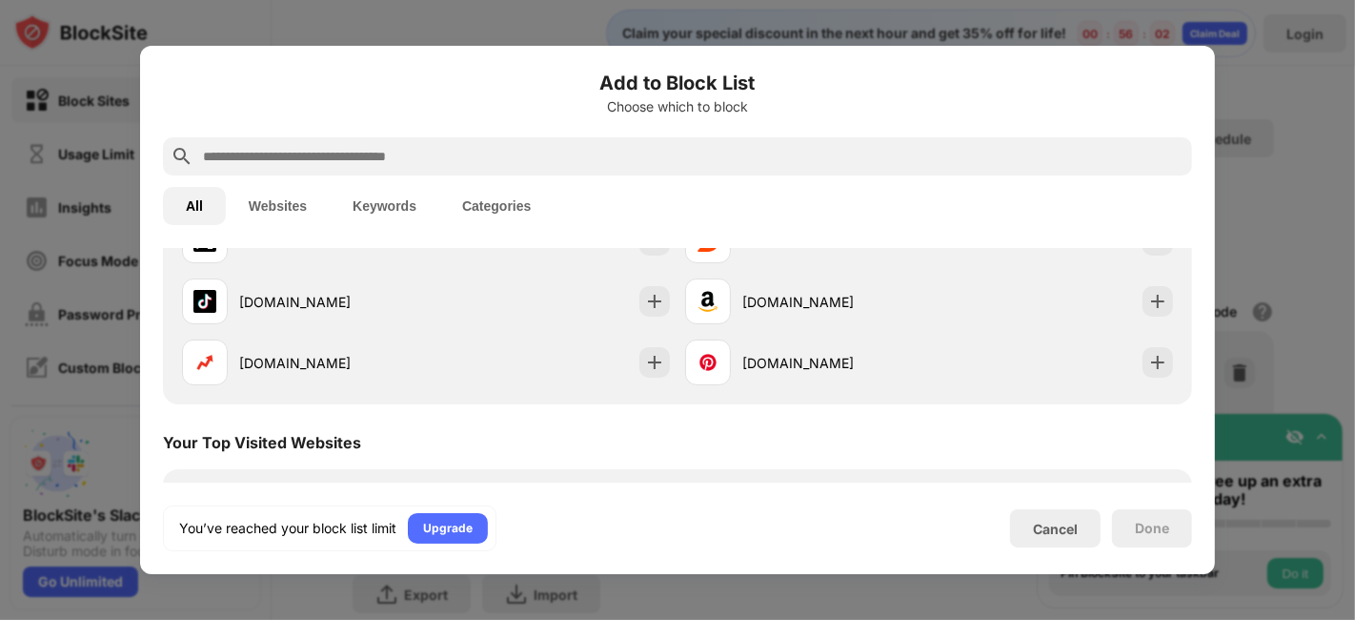
scroll to position [662, 0]
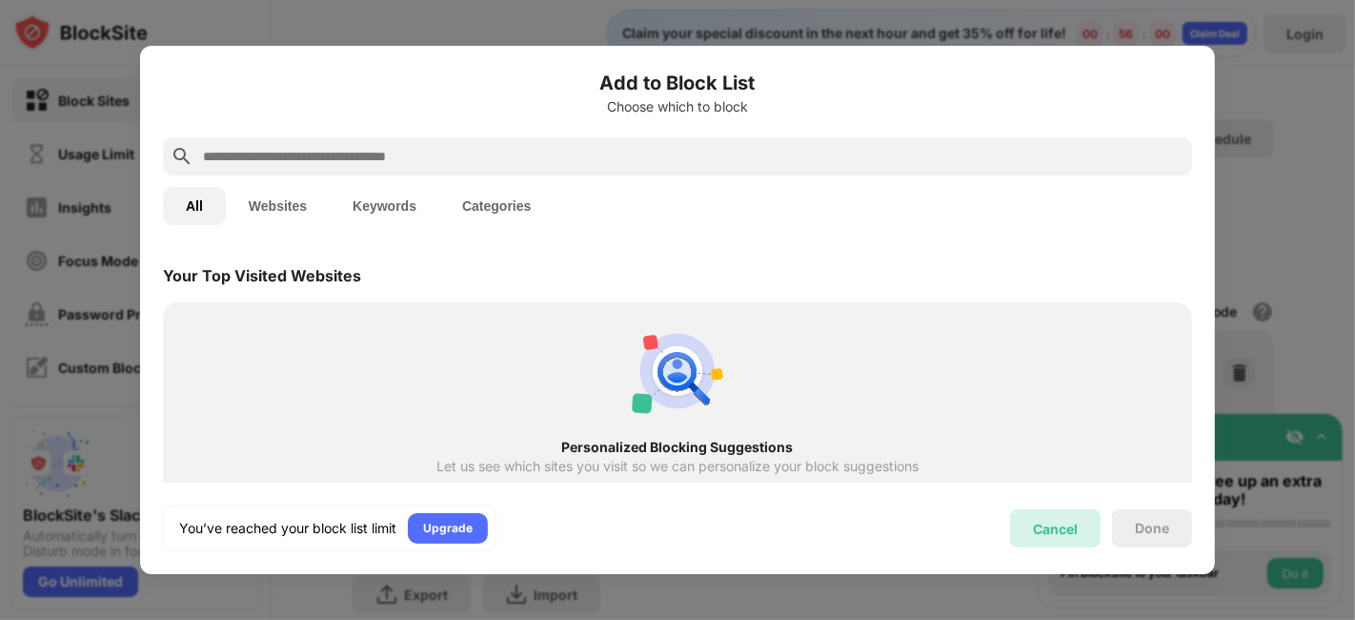
click at [1045, 520] on div "Cancel" at bounding box center [1055, 528] width 45 height 16
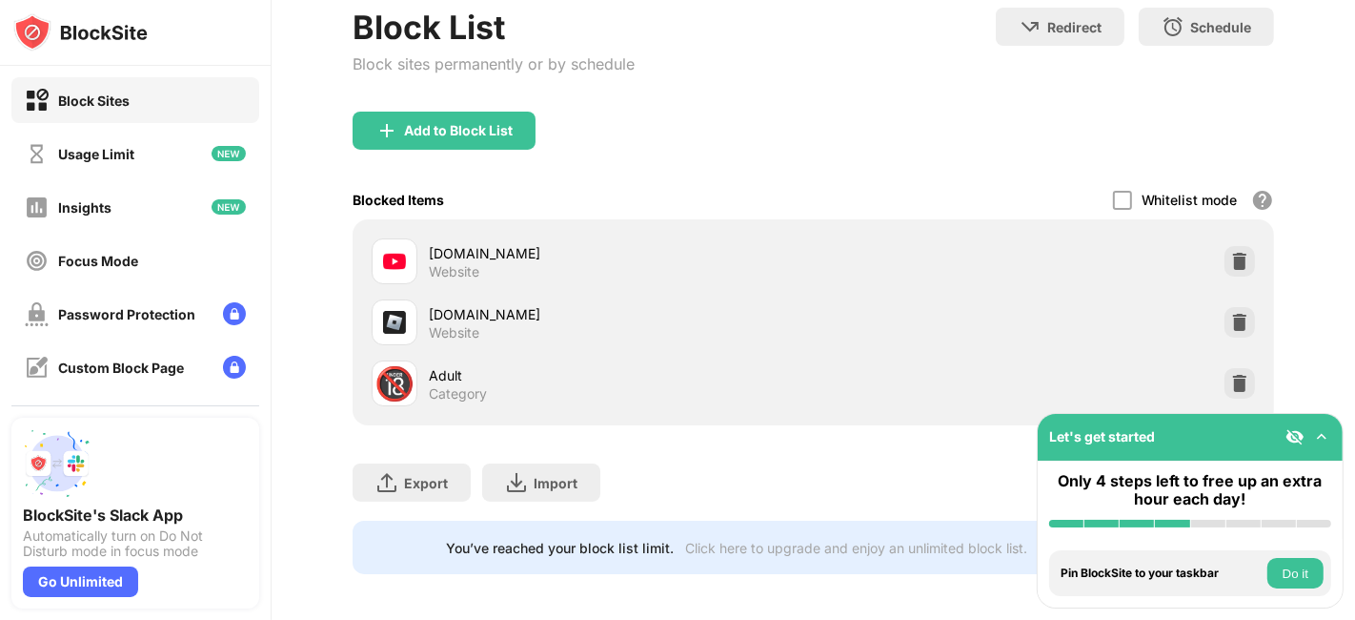
scroll to position [111, 0]
click at [1113, 195] on div at bounding box center [1122, 201] width 19 height 19
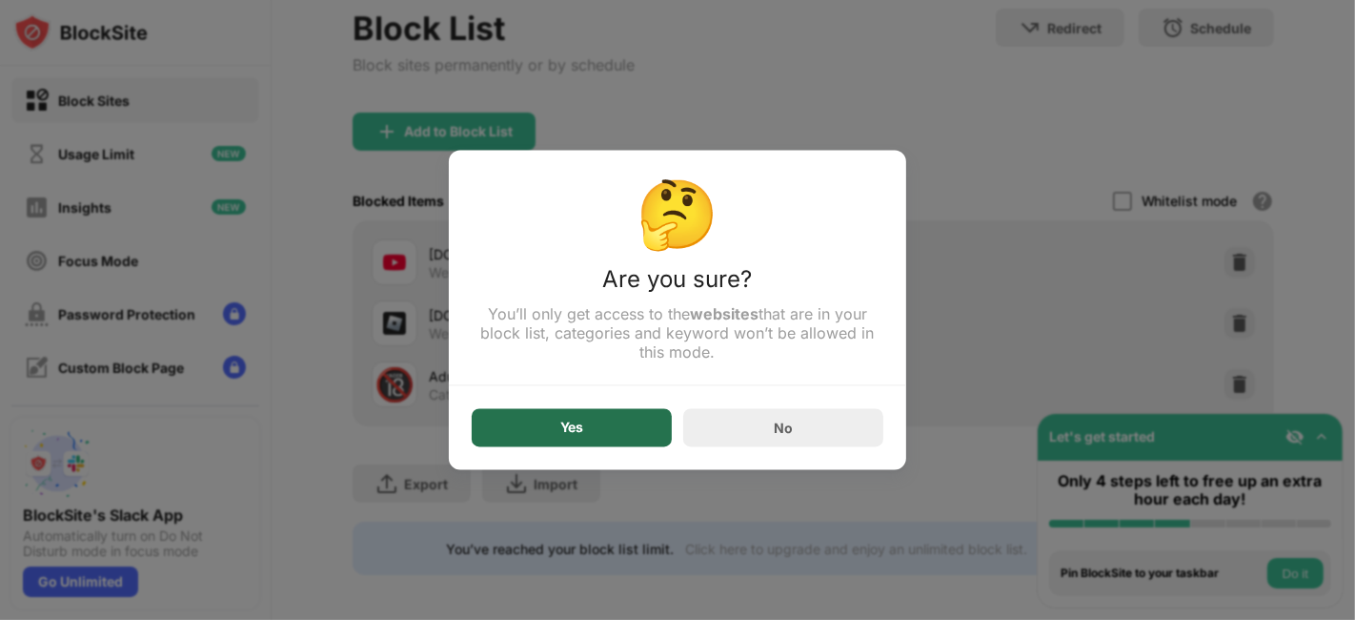
click at [593, 426] on div "Yes" at bounding box center [572, 428] width 200 height 38
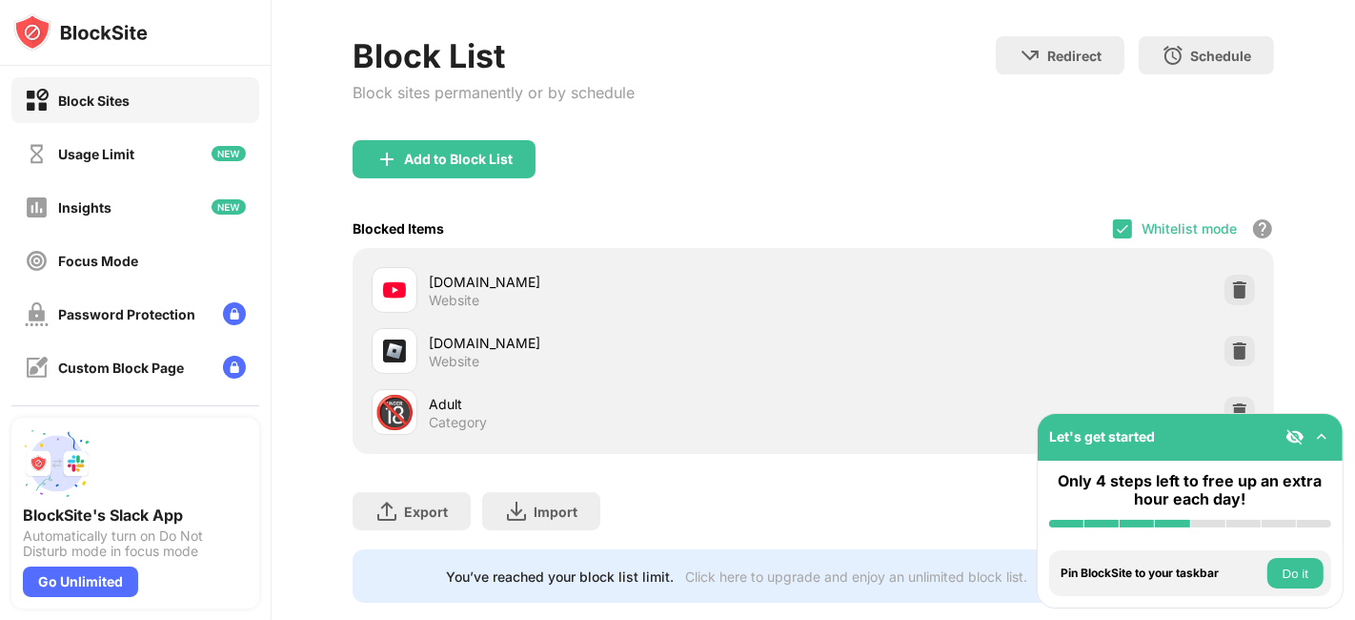
scroll to position [0, 0]
